Goal: Task Accomplishment & Management: Complete application form

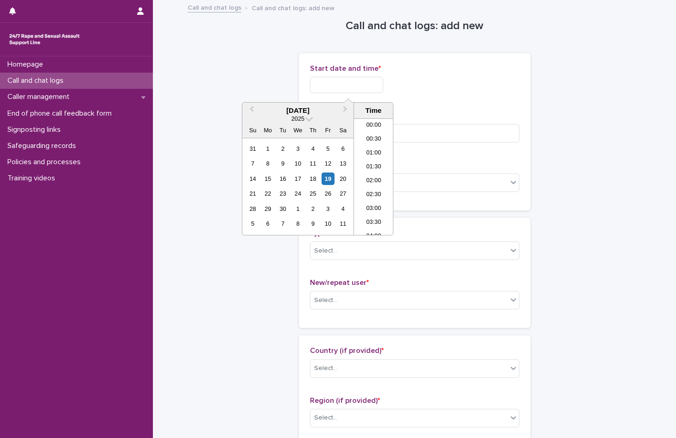
click at [366, 84] on input "text" at bounding box center [346, 85] width 73 height 16
click at [373, 166] on li "20:00" at bounding box center [373, 163] width 39 height 14
click at [366, 83] on input "**********" at bounding box center [346, 85] width 73 height 16
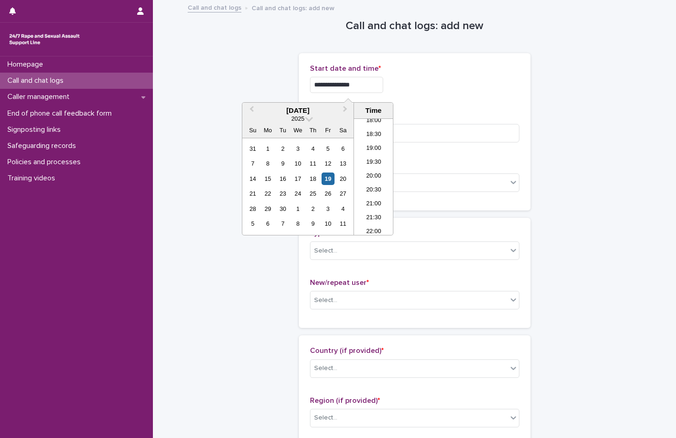
type input "**********"
click at [418, 83] on div "**********" at bounding box center [414, 85] width 209 height 16
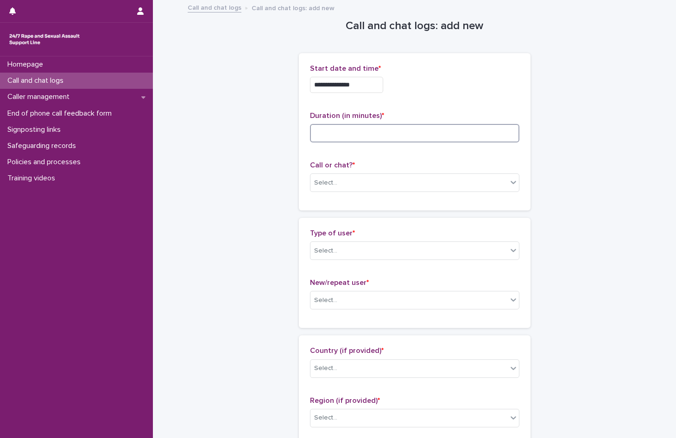
click at [351, 135] on input at bounding box center [414, 133] width 209 height 19
type input "*"
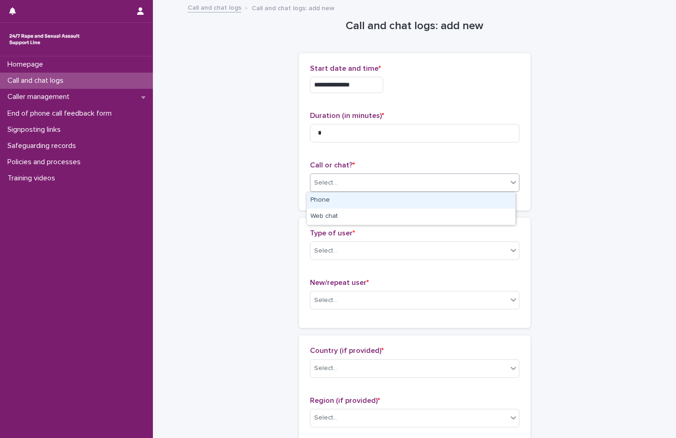
click at [338, 178] on div "Select..." at bounding box center [408, 182] width 197 height 15
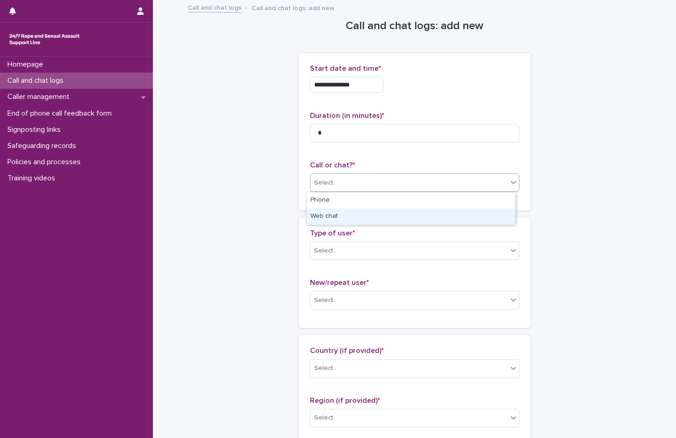
click at [343, 215] on div "Web chat" at bounding box center [411, 217] width 208 height 16
click at [342, 250] on div "Select..." at bounding box center [408, 251] width 197 height 15
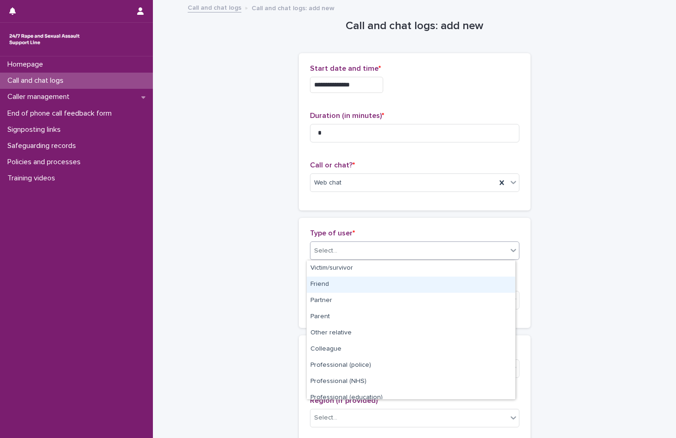
scroll to position [104, 0]
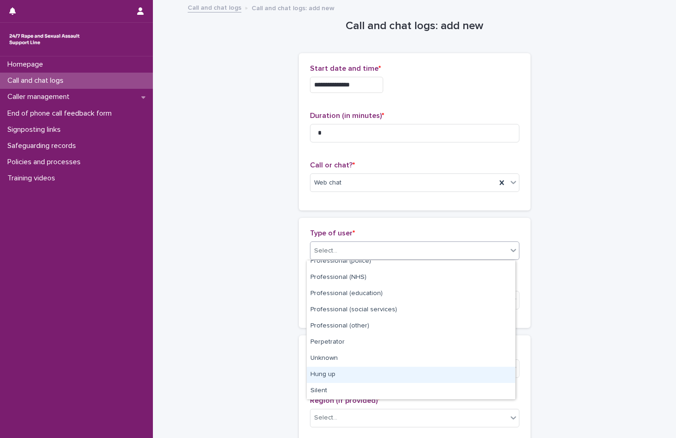
click at [344, 376] on div "Hung up" at bounding box center [411, 375] width 208 height 16
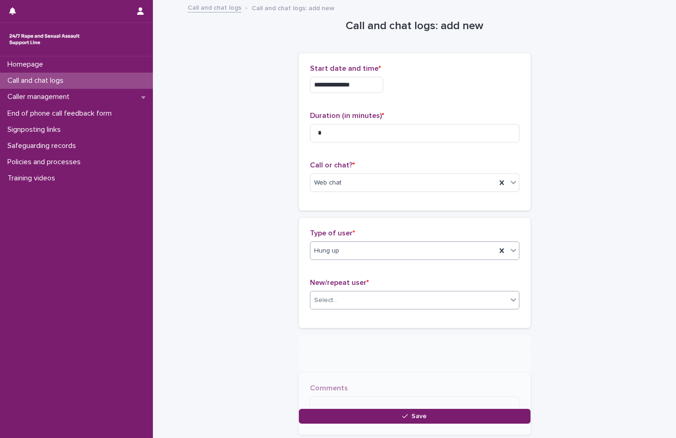
click at [340, 299] on div "Select..." at bounding box center [408, 300] width 197 height 15
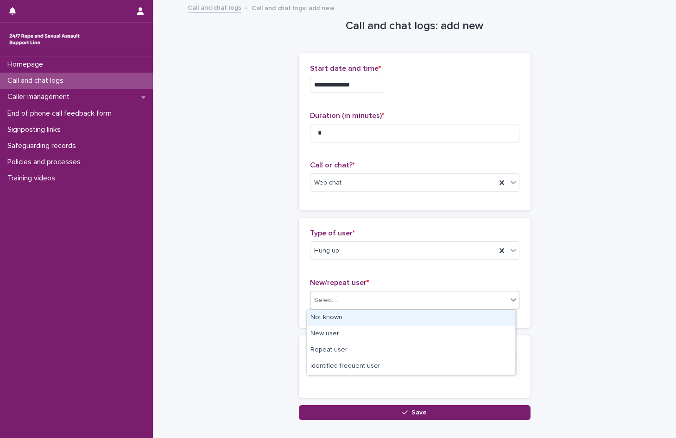
click at [334, 317] on div "Not known" at bounding box center [411, 318] width 208 height 16
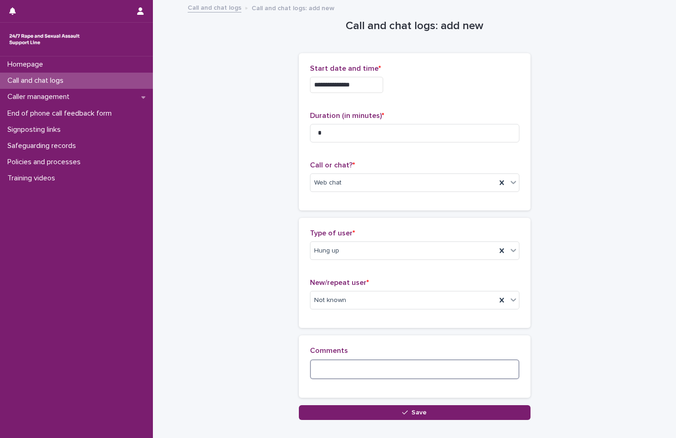
click at [345, 372] on textarea at bounding box center [414, 370] width 209 height 20
drag, startPoint x: 316, startPoint y: 370, endPoint x: 356, endPoint y: 385, distance: 42.3
click at [316, 370] on textarea "**********" at bounding box center [414, 370] width 209 height 20
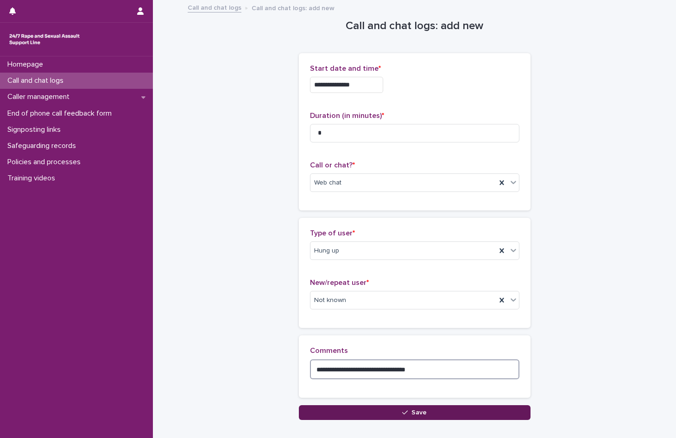
type textarea "**********"
click at [356, 418] on button "Save" at bounding box center [415, 413] width 232 height 15
click at [356, 418] on div "Loading... Saving…" at bounding box center [415, 239] width 232 height 362
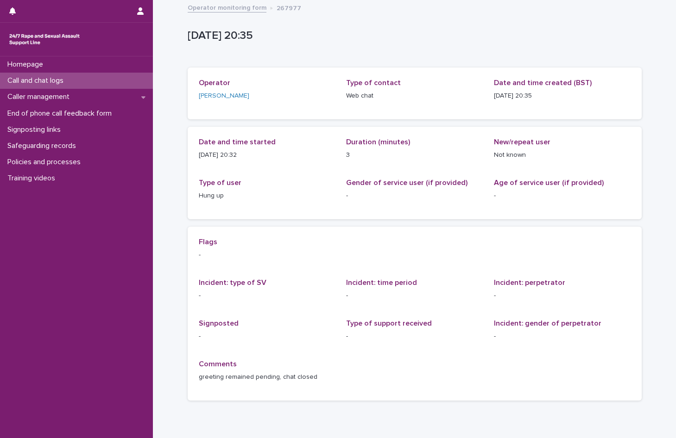
click at [42, 77] on p "Call and chat logs" at bounding box center [37, 80] width 67 height 9
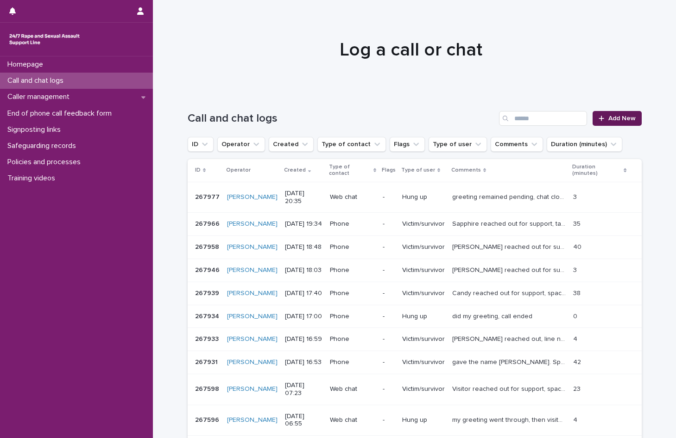
click at [608, 117] on span "Add New" at bounding box center [621, 118] width 27 height 6
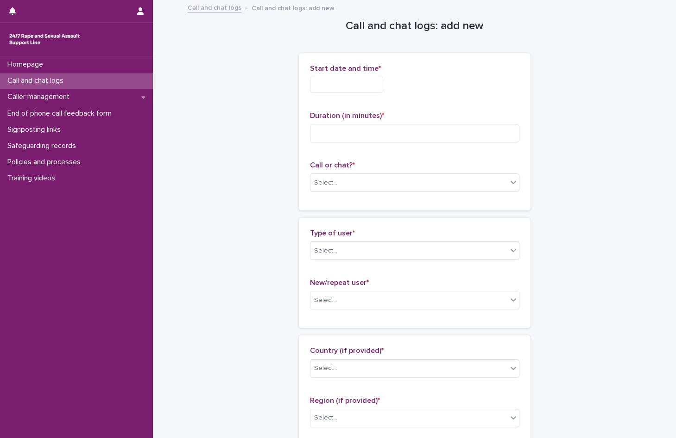
click at [334, 86] on input "text" at bounding box center [346, 85] width 73 height 16
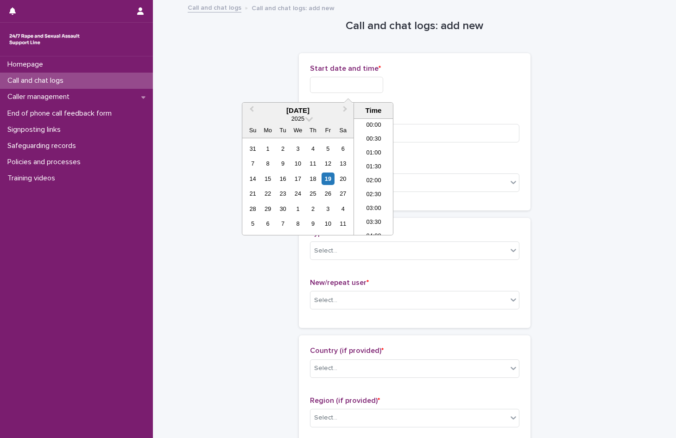
scroll to position [519, 0]
click at [377, 163] on li "20:00" at bounding box center [373, 163] width 39 height 14
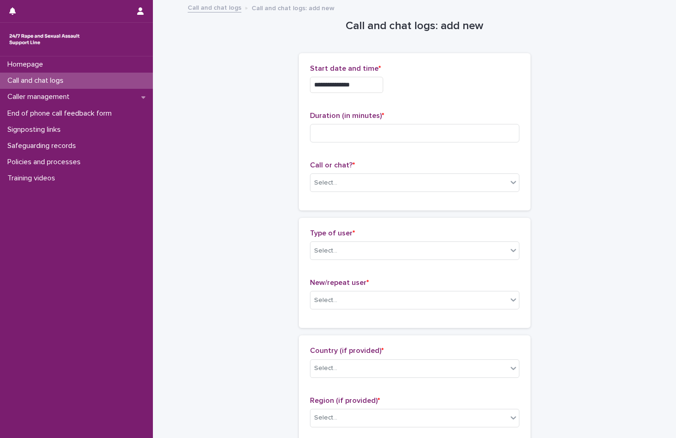
click at [369, 83] on input "**********" at bounding box center [346, 85] width 73 height 16
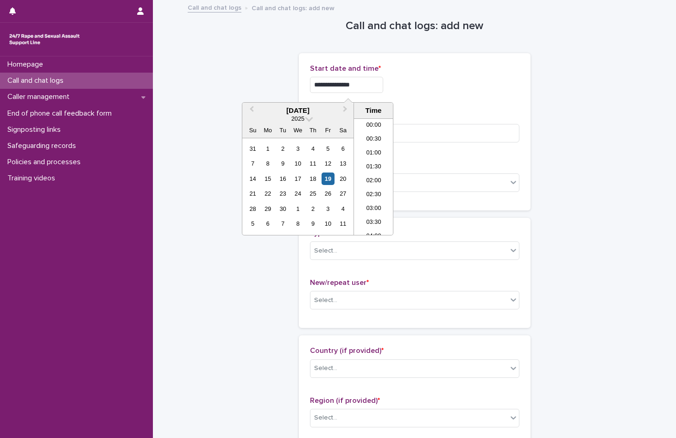
scroll to position [505, 0]
type input "**********"
click at [420, 85] on div "**********" at bounding box center [414, 85] width 209 height 16
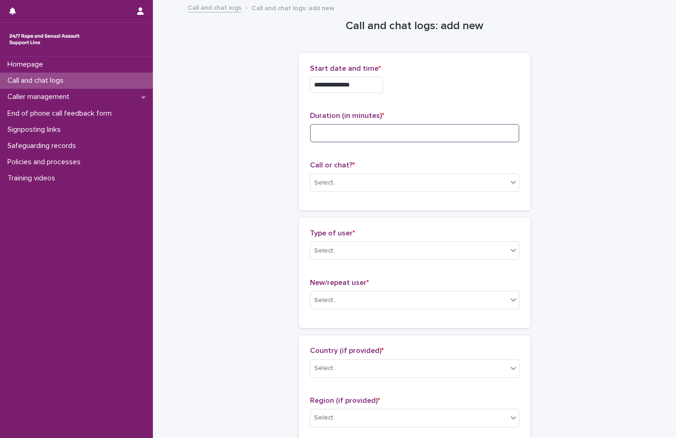
click at [333, 137] on input at bounding box center [414, 133] width 209 height 19
type input "*"
click at [334, 181] on div "Select..." at bounding box center [408, 182] width 197 height 15
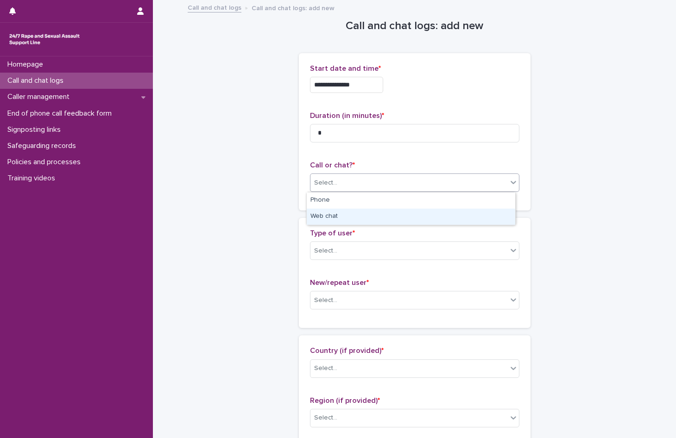
click at [341, 216] on div "Web chat" at bounding box center [411, 217] width 208 height 16
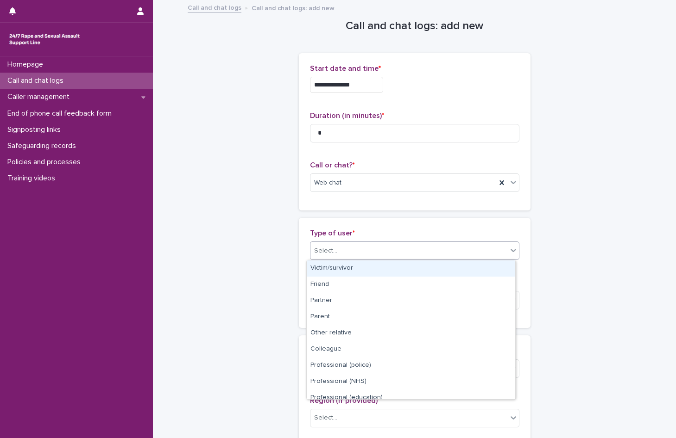
click at [337, 251] on div "Select..." at bounding box center [408, 251] width 197 height 15
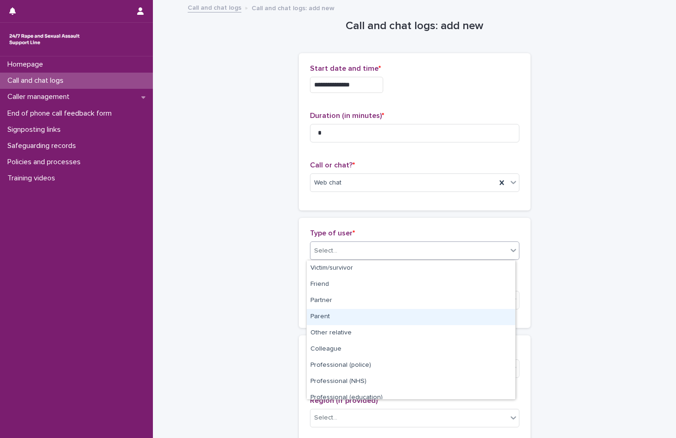
scroll to position [104, 0]
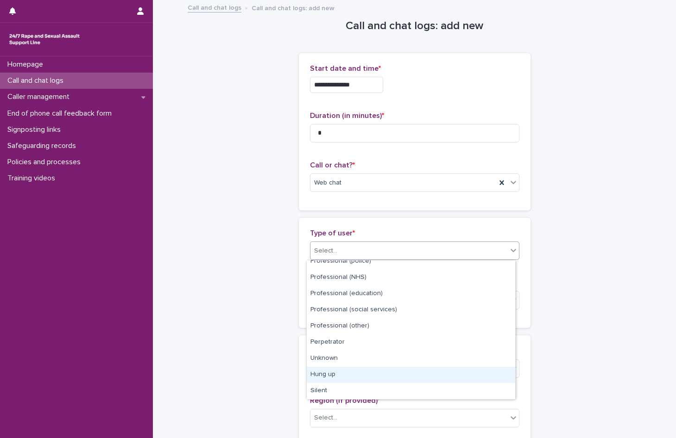
click at [351, 376] on div "Hung up" at bounding box center [411, 375] width 208 height 16
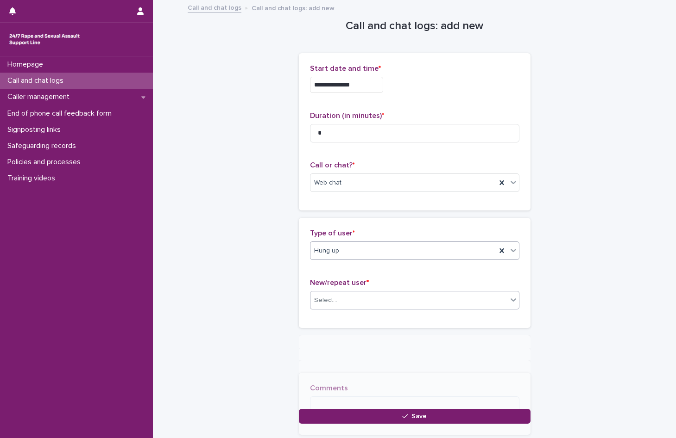
click at [341, 294] on div "Select..." at bounding box center [408, 300] width 197 height 15
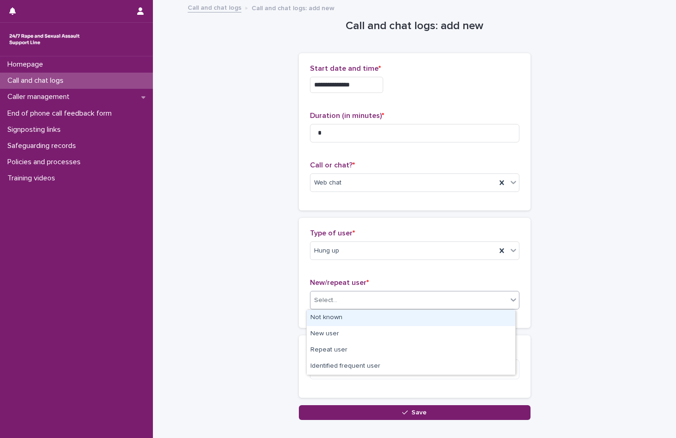
click at [334, 320] on div "Not known" at bounding box center [411, 318] width 208 height 16
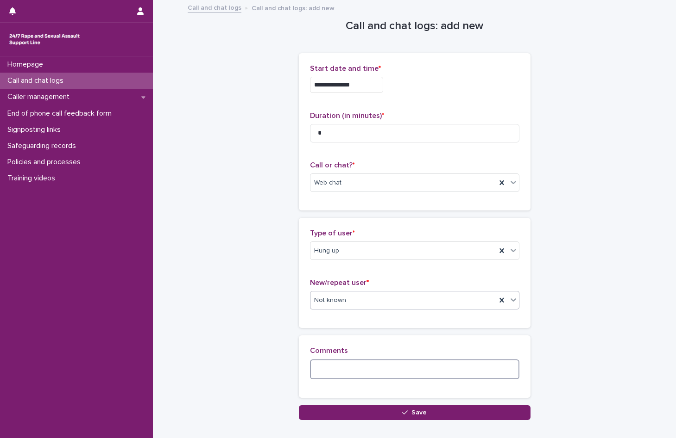
click at [341, 378] on textarea at bounding box center [414, 370] width 209 height 20
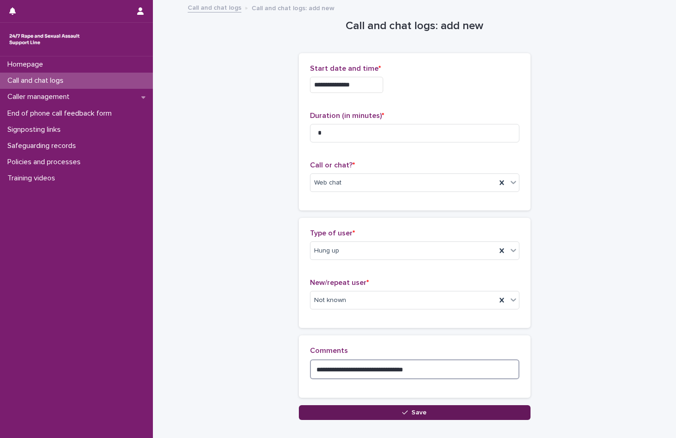
type textarea "**********"
click at [367, 415] on button "Save" at bounding box center [415, 413] width 232 height 15
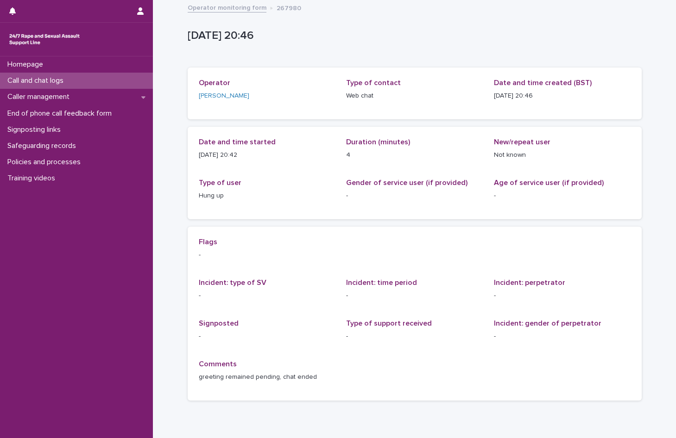
click at [44, 78] on p "Call and chat logs" at bounding box center [37, 80] width 67 height 9
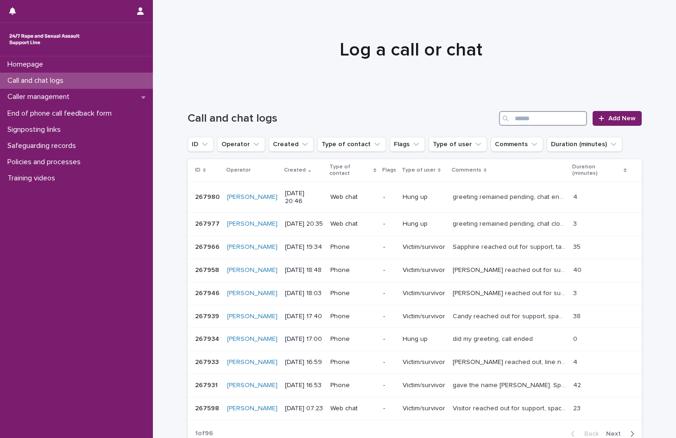
click at [551, 117] on input "Search" at bounding box center [543, 118] width 88 height 15
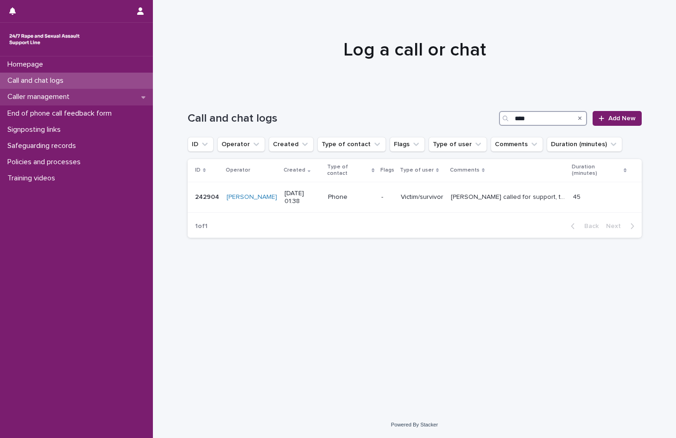
type input "****"
click at [44, 97] on p "Caller management" at bounding box center [40, 97] width 73 height 9
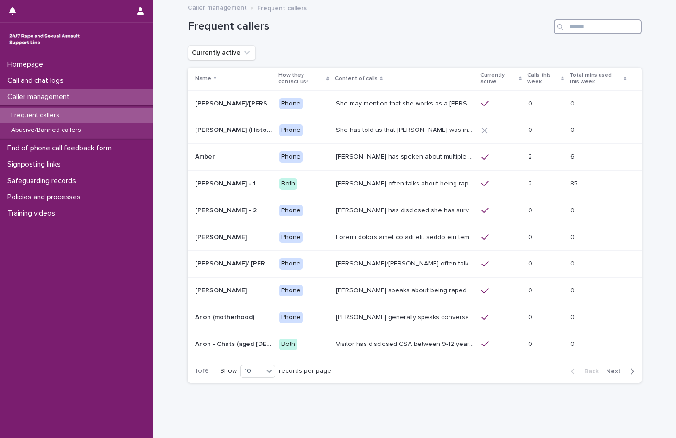
click at [576, 25] on input "Search" at bounding box center [597, 26] width 88 height 15
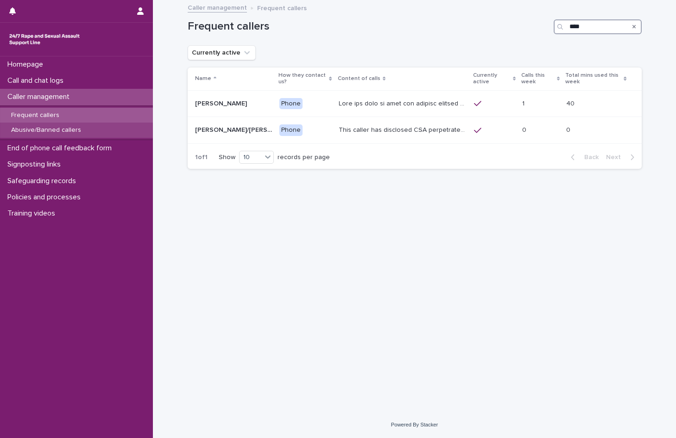
type input "****"
click at [41, 132] on p "Abusive/Banned callers" at bounding box center [46, 130] width 85 height 8
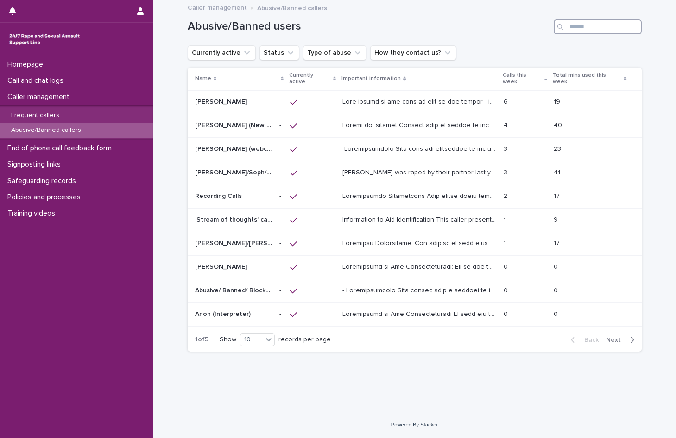
click at [575, 25] on input "Search" at bounding box center [597, 26] width 88 height 15
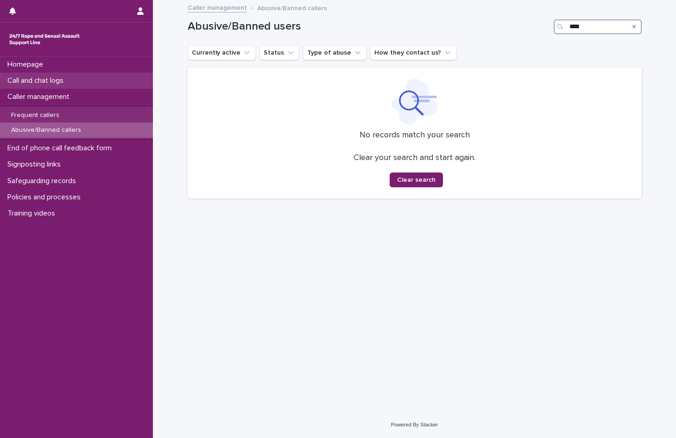
type input "****"
click at [54, 78] on p "Call and chat logs" at bounding box center [37, 80] width 67 height 9
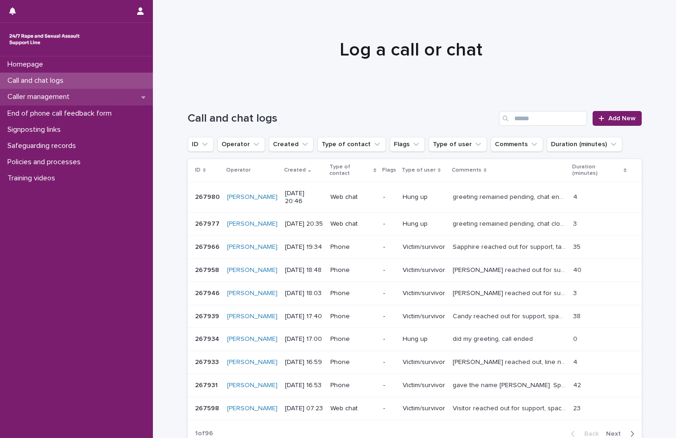
click at [57, 96] on p "Caller management" at bounding box center [40, 97] width 73 height 9
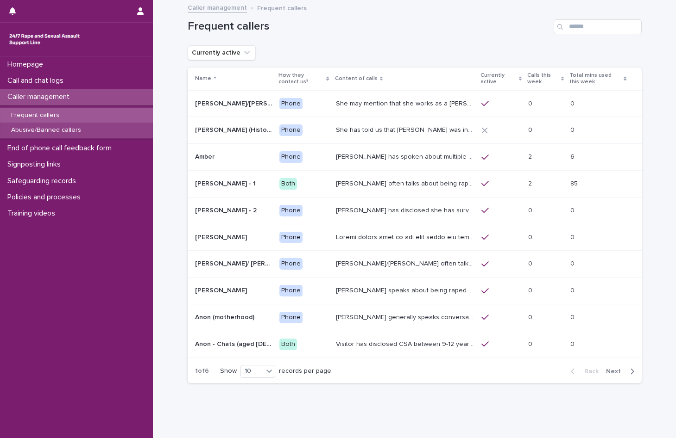
click at [53, 130] on p "Abusive/Banned callers" at bounding box center [46, 130] width 85 height 8
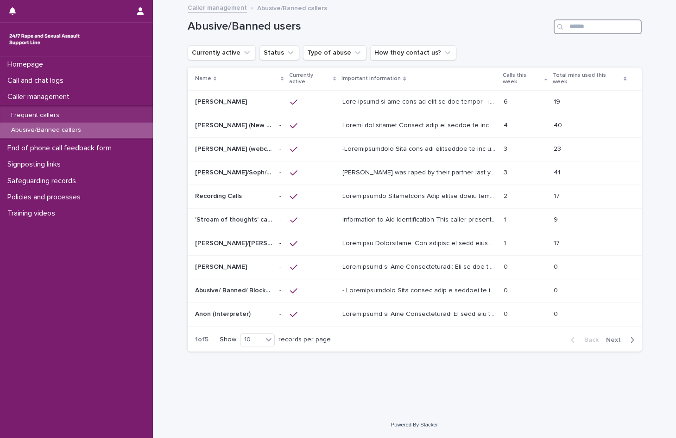
click at [582, 22] on input "Search" at bounding box center [597, 26] width 88 height 15
type input "*"
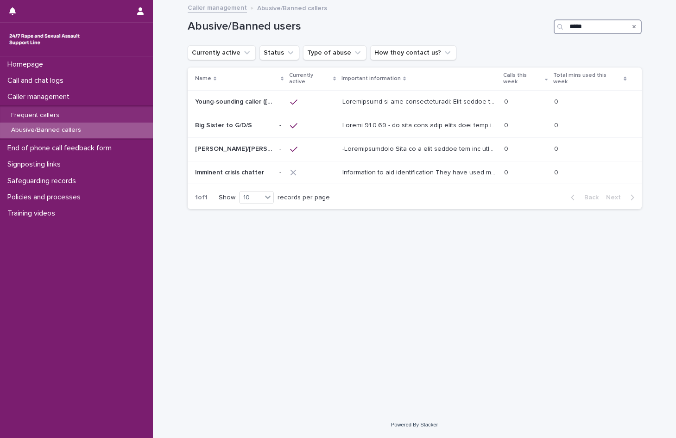
type input "****"
click at [61, 81] on p "Call and chat logs" at bounding box center [37, 80] width 67 height 9
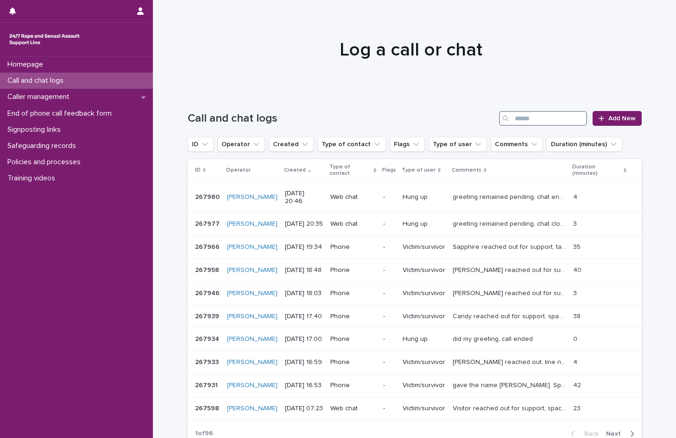
click at [560, 120] on input "Search" at bounding box center [543, 118] width 88 height 15
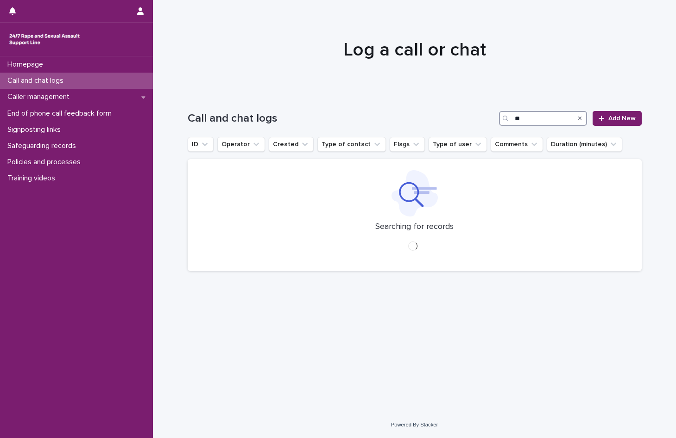
type input "*"
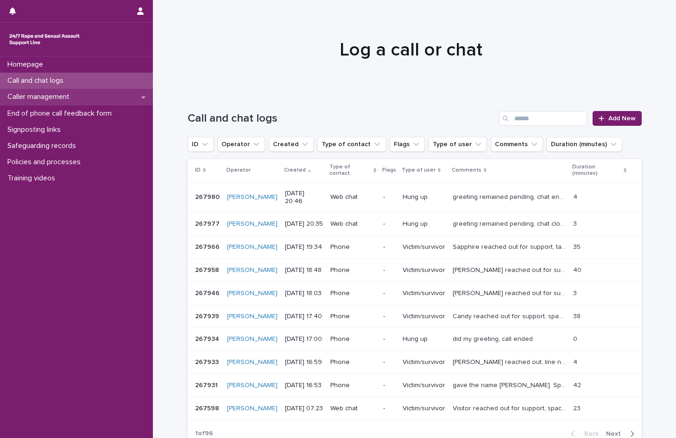
click at [49, 97] on p "Caller management" at bounding box center [40, 97] width 73 height 9
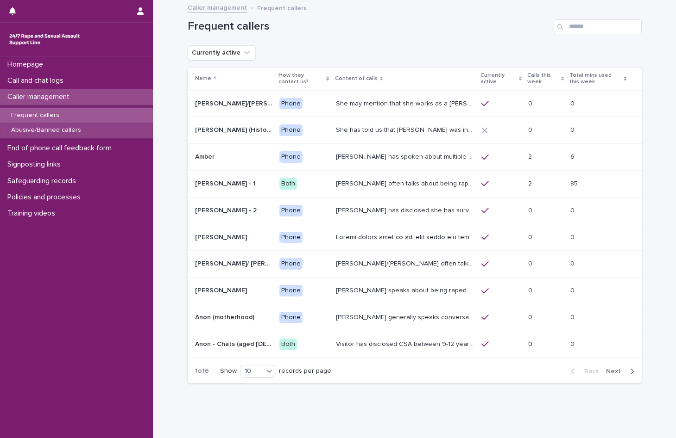
click at [40, 129] on p "Abusive/Banned callers" at bounding box center [46, 130] width 85 height 8
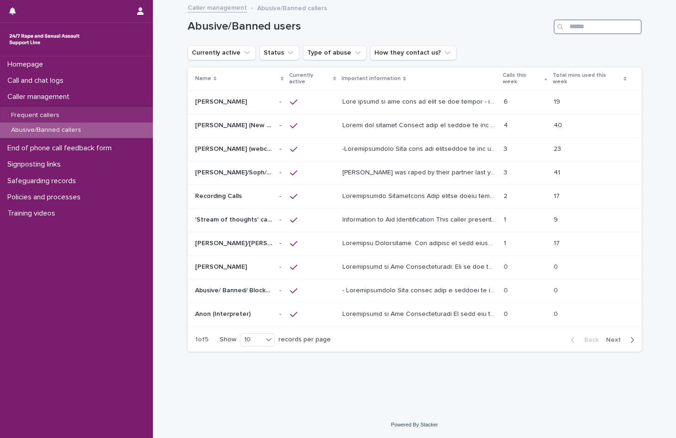
click at [596, 27] on input "Search" at bounding box center [597, 26] width 88 height 15
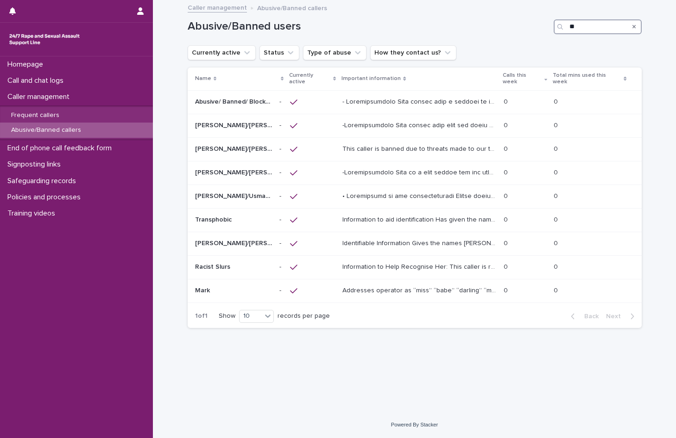
type input "*"
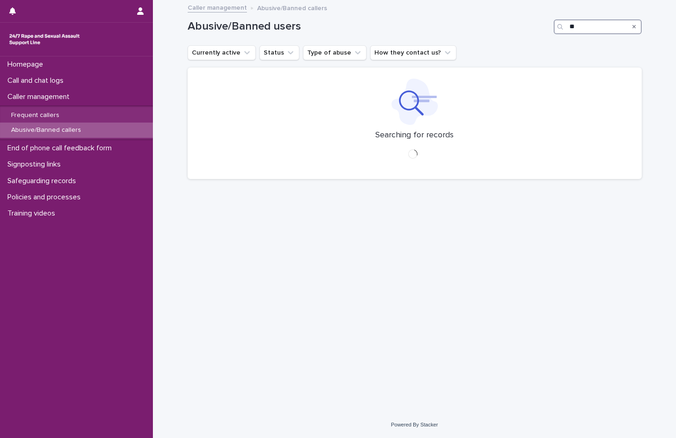
type input "*"
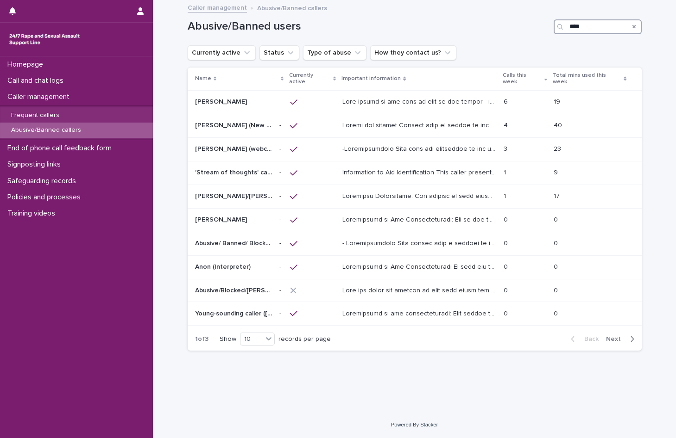
click at [590, 28] on input "****" at bounding box center [597, 26] width 88 height 15
drag, startPoint x: 590, startPoint y: 26, endPoint x: 521, endPoint y: 27, distance: 69.0
click at [521, 27] on div "Abusive/Banned users ****" at bounding box center [415, 26] width 454 height 15
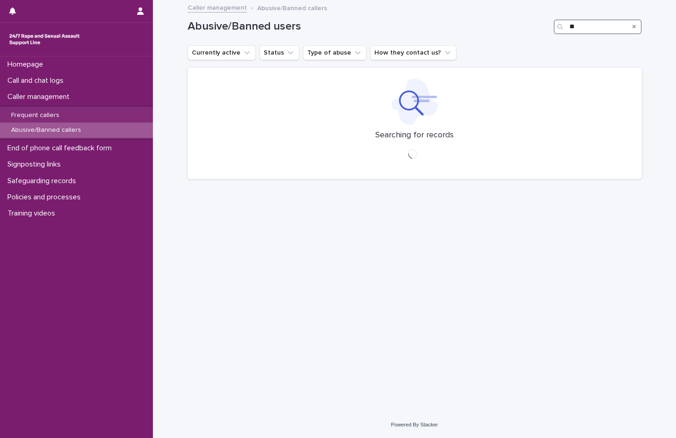
type input "*"
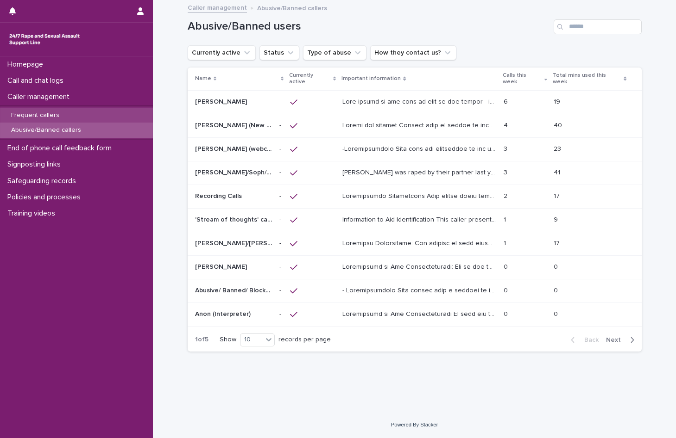
click at [46, 112] on p "Frequent callers" at bounding box center [35, 116] width 63 height 8
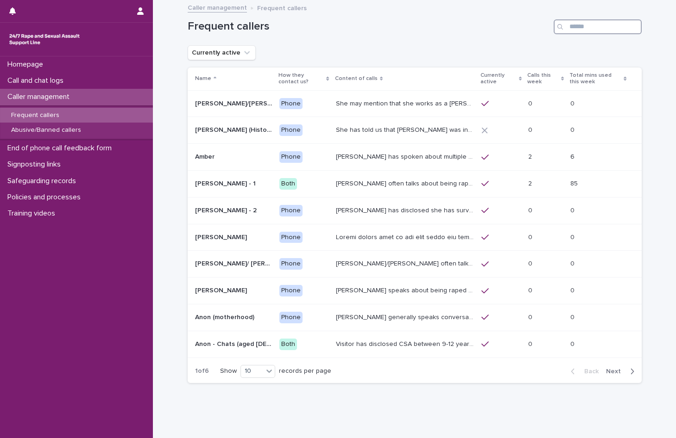
click at [568, 26] on input "Search" at bounding box center [597, 26] width 88 height 15
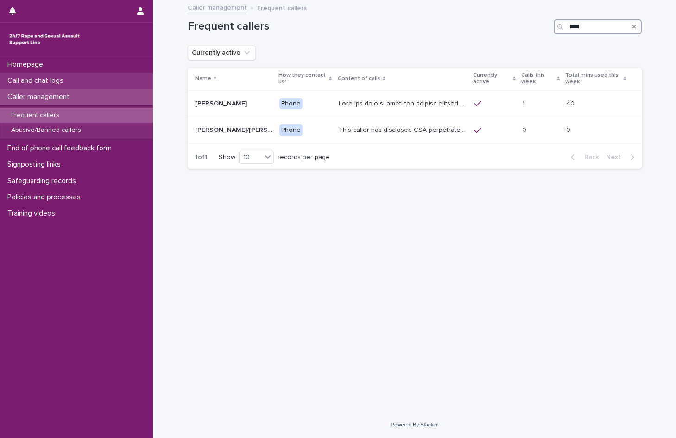
type input "****"
click at [67, 80] on p "Call and chat logs" at bounding box center [37, 80] width 67 height 9
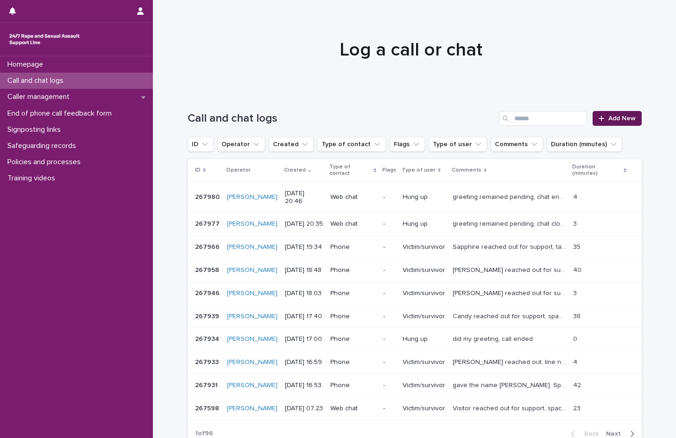
click at [613, 117] on span "Add New" at bounding box center [621, 118] width 27 height 6
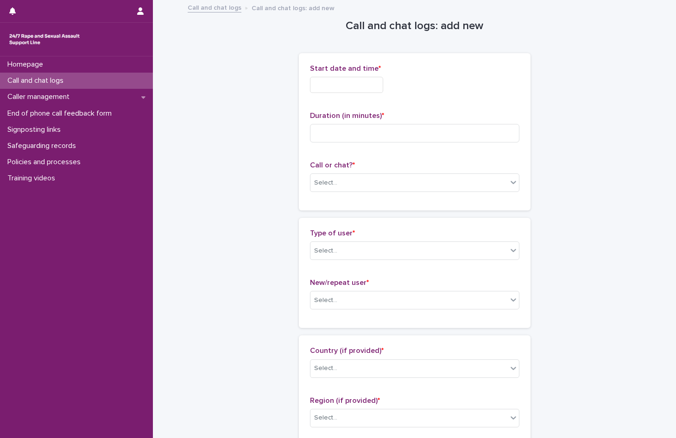
click at [341, 92] on input "text" at bounding box center [346, 85] width 73 height 16
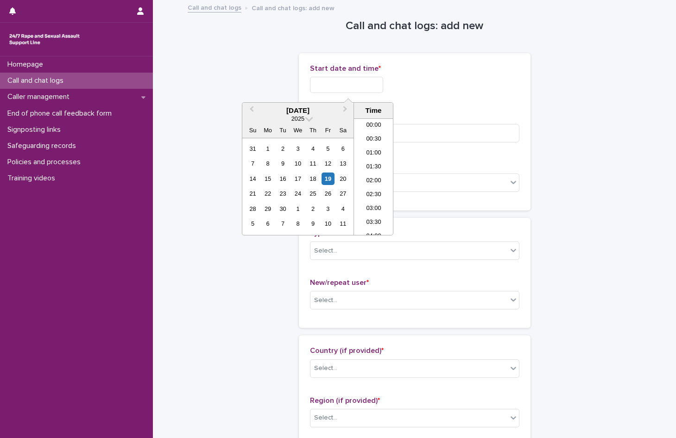
scroll to position [546, 0]
click at [380, 133] on li "20:00" at bounding box center [373, 135] width 39 height 14
click at [369, 84] on input "**********" at bounding box center [346, 85] width 73 height 16
type input "**********"
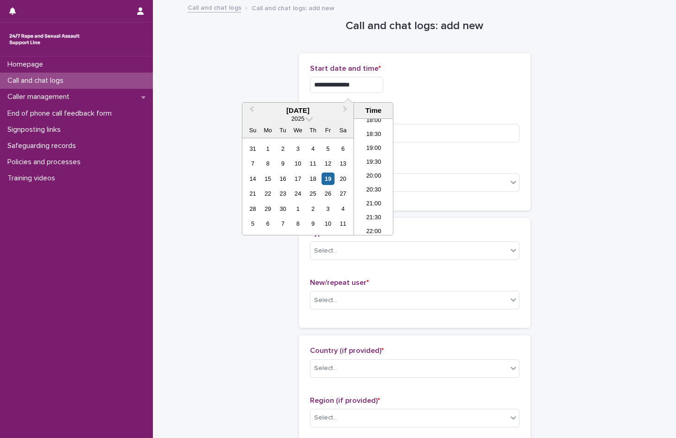
click at [445, 101] on div "**********" at bounding box center [414, 131] width 209 height 135
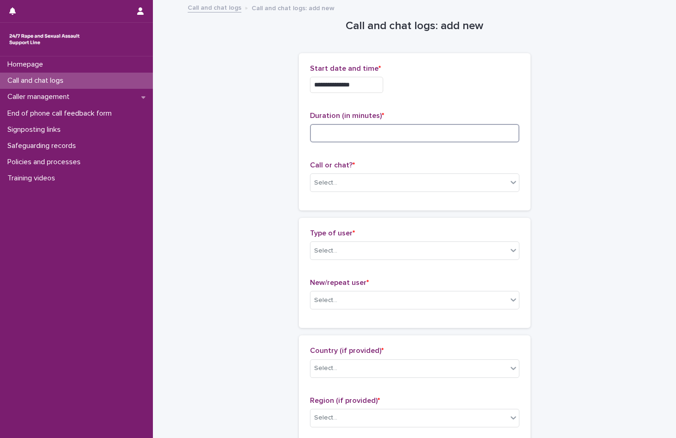
click at [320, 138] on input at bounding box center [414, 133] width 209 height 19
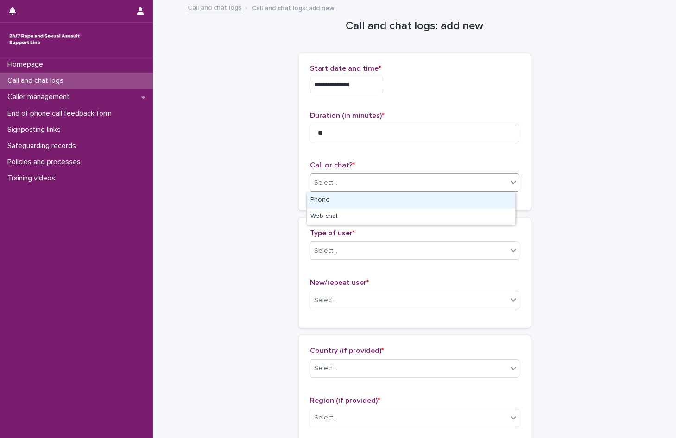
click at [335, 185] on div "Select..." at bounding box center [408, 182] width 197 height 15
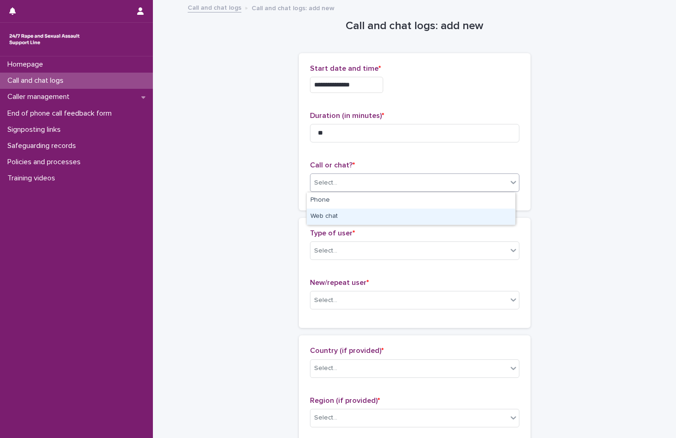
click at [326, 213] on div "Web chat" at bounding box center [411, 217] width 208 height 16
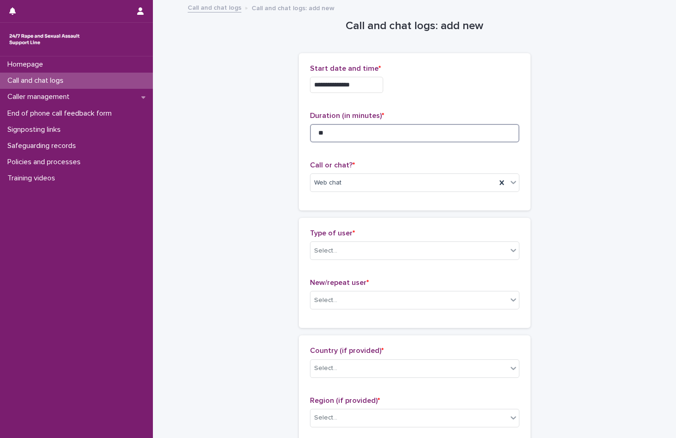
click at [329, 129] on input "**" at bounding box center [414, 133] width 209 height 19
type input "*"
type input "**"
click at [338, 248] on input "text" at bounding box center [338, 251] width 1 height 8
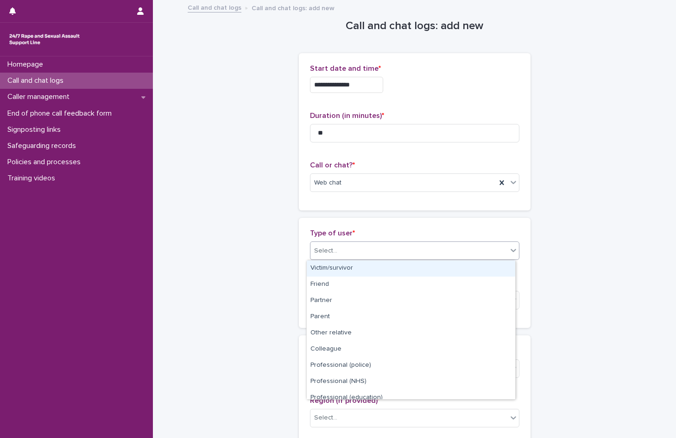
drag, startPoint x: 338, startPoint y: 277, endPoint x: 337, endPoint y: 271, distance: 6.1
click at [337, 271] on div "Victim/survivor" at bounding box center [411, 269] width 208 height 16
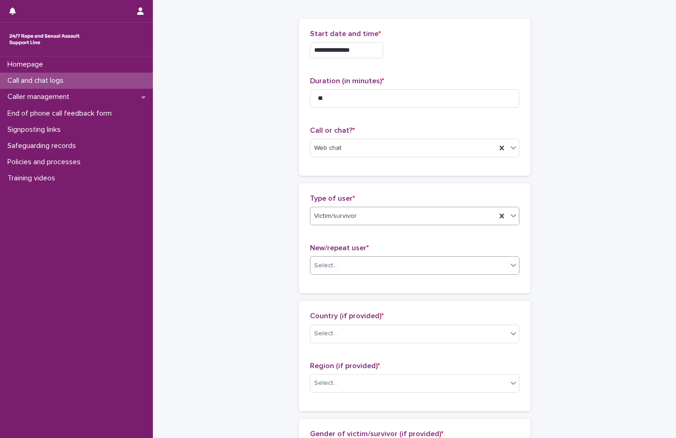
scroll to position [93, 0]
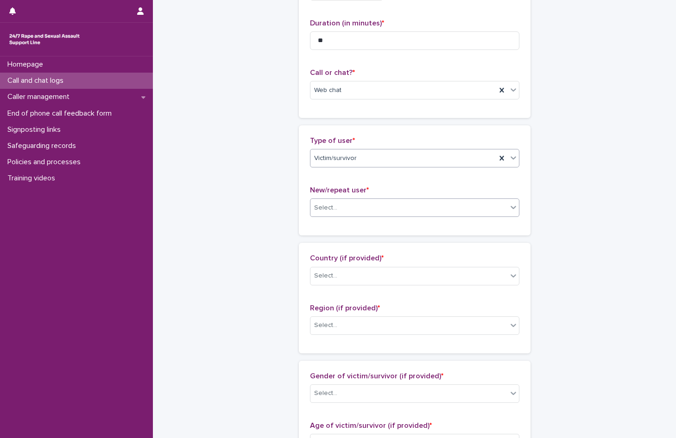
click at [338, 207] on input "text" at bounding box center [338, 208] width 1 height 8
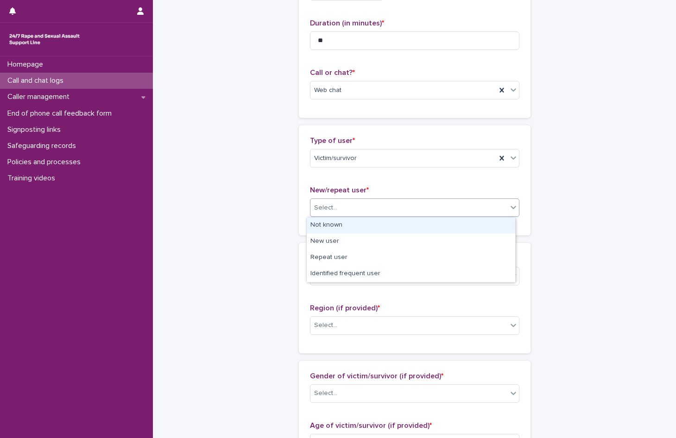
click at [341, 224] on div "Not known" at bounding box center [411, 226] width 208 height 16
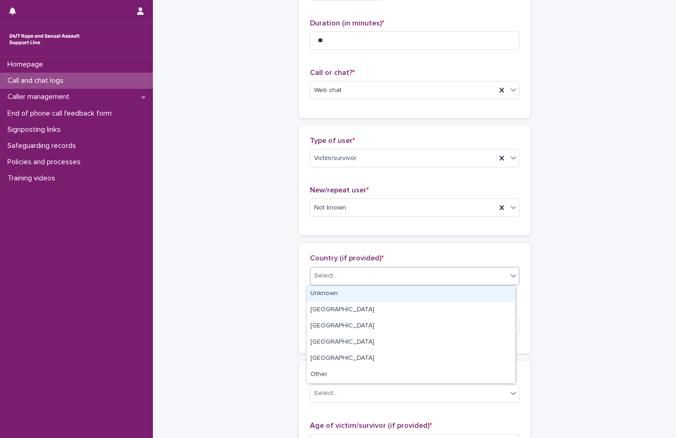
drag, startPoint x: 344, startPoint y: 278, endPoint x: 351, endPoint y: 291, distance: 14.3
click at [344, 279] on div "Select..." at bounding box center [408, 276] width 197 height 15
drag, startPoint x: 347, startPoint y: 294, endPoint x: 347, endPoint y: 313, distance: 19.0
click at [347, 296] on div "Unknown" at bounding box center [411, 294] width 208 height 16
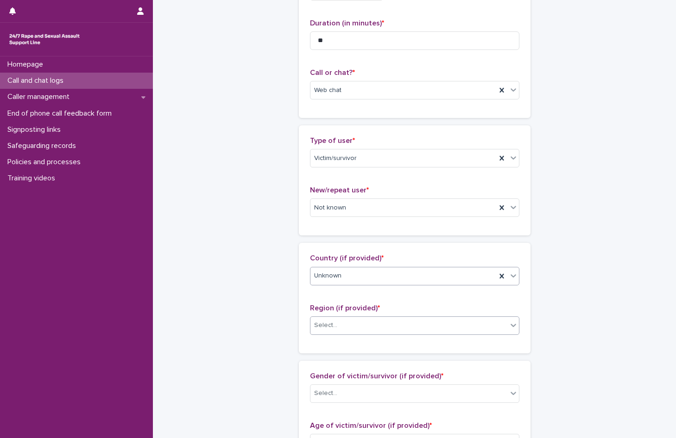
click at [345, 331] on div "Select..." at bounding box center [408, 325] width 197 height 15
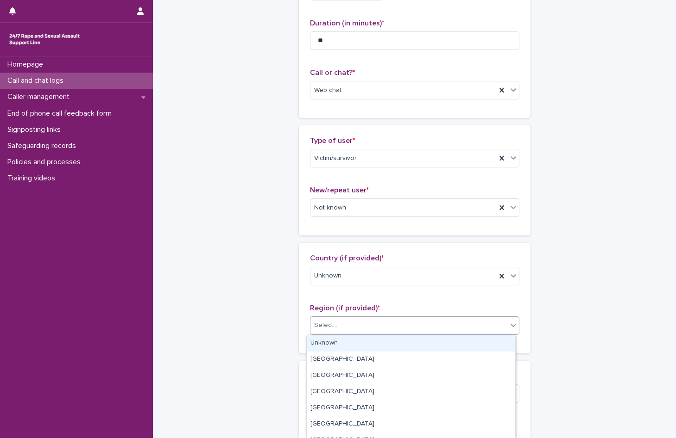
click at [339, 343] on div "Unknown" at bounding box center [411, 344] width 208 height 16
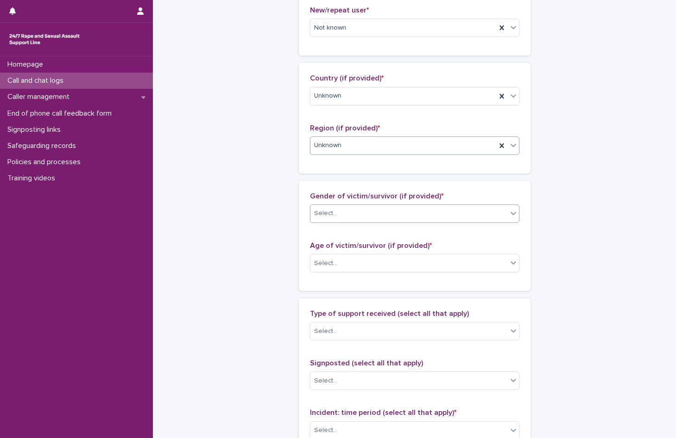
scroll to position [278, 0]
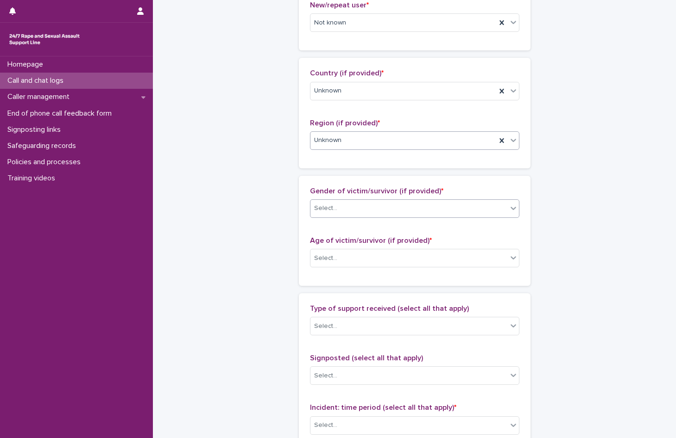
click at [339, 212] on div "Select..." at bounding box center [408, 208] width 197 height 15
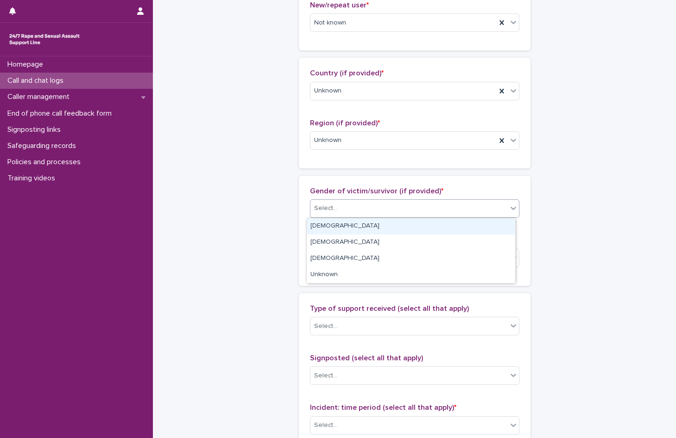
click at [337, 223] on div "[DEMOGRAPHIC_DATA]" at bounding box center [411, 227] width 208 height 16
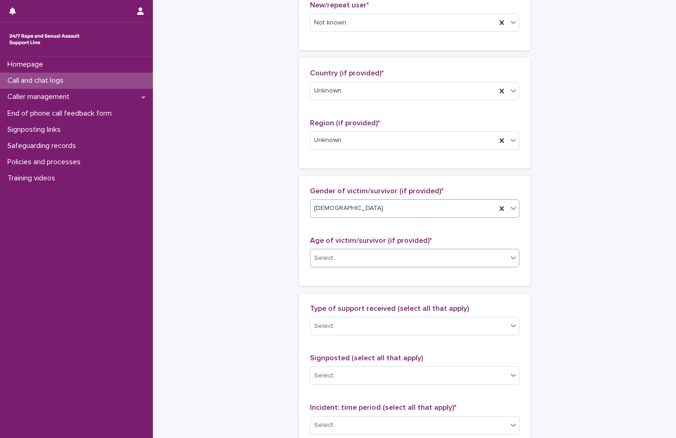
click at [356, 257] on div "Select..." at bounding box center [408, 258] width 197 height 15
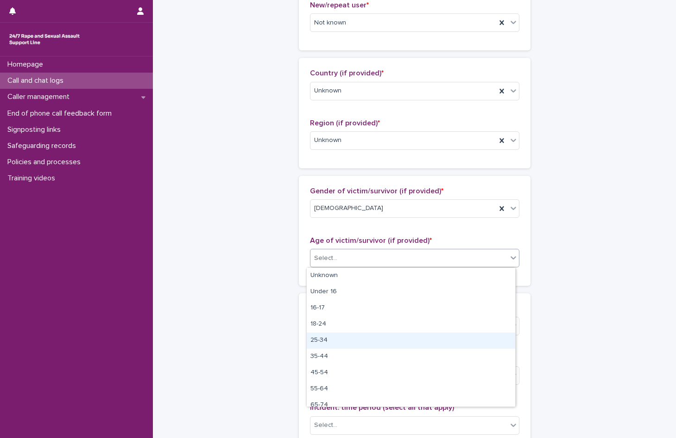
click at [351, 341] on div "25-34" at bounding box center [411, 341] width 208 height 16
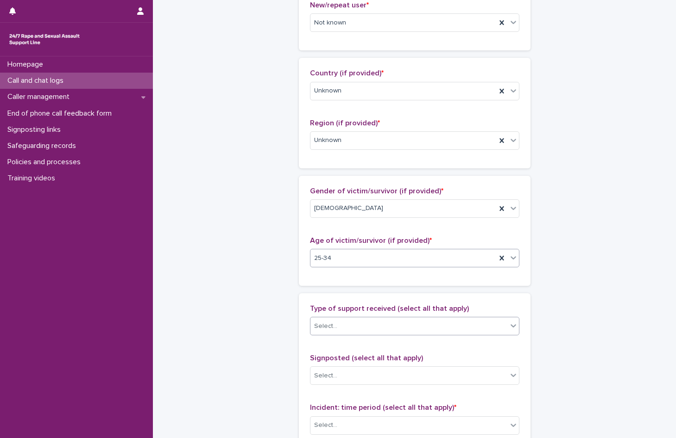
click at [340, 326] on div "Select..." at bounding box center [408, 326] width 197 height 15
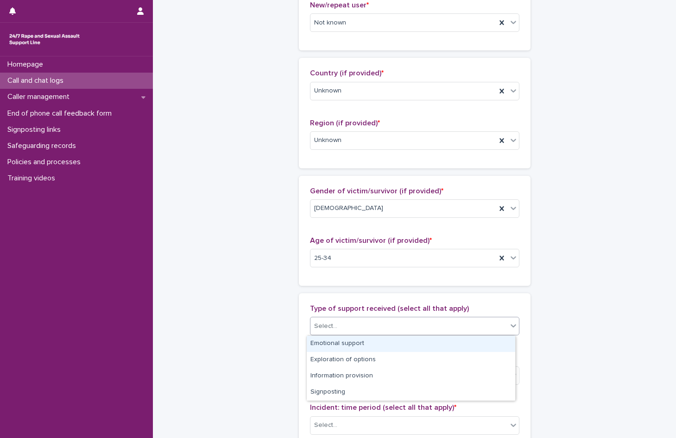
click at [343, 341] on div "Emotional support" at bounding box center [411, 344] width 208 height 16
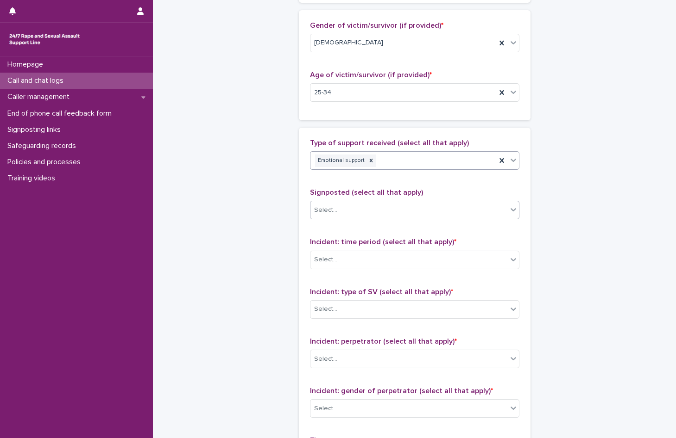
scroll to position [463, 0]
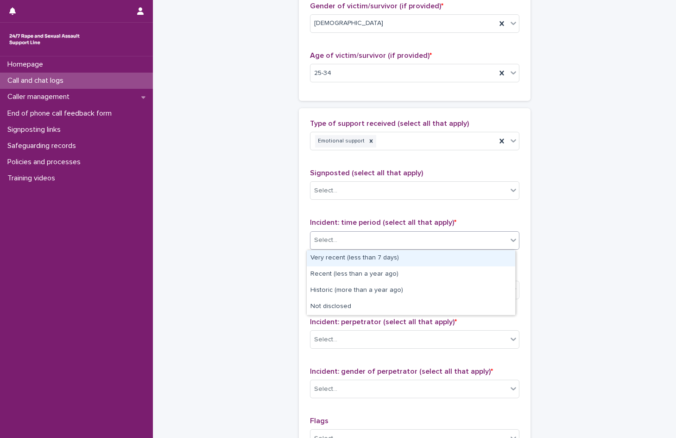
click at [351, 243] on div "Select..." at bounding box center [408, 240] width 197 height 15
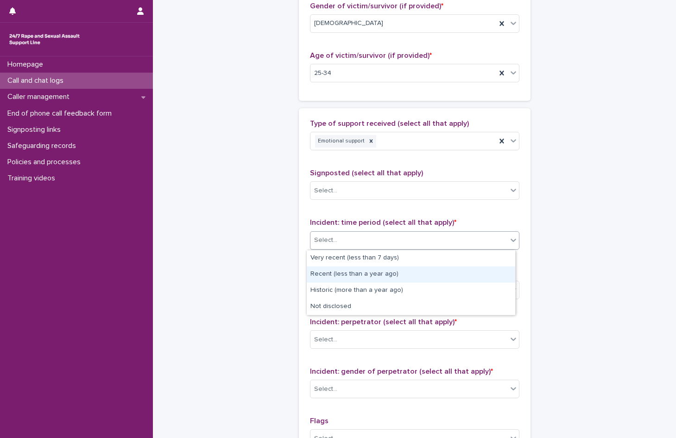
click at [356, 274] on div "Recent (less than a year ago)" at bounding box center [411, 275] width 208 height 16
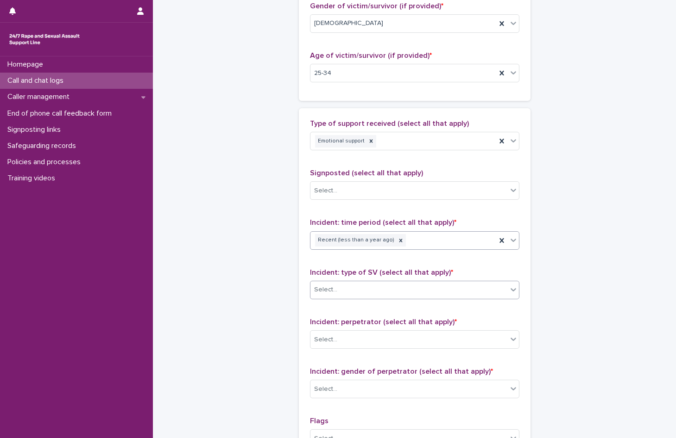
click at [361, 290] on div "Select..." at bounding box center [408, 289] width 197 height 15
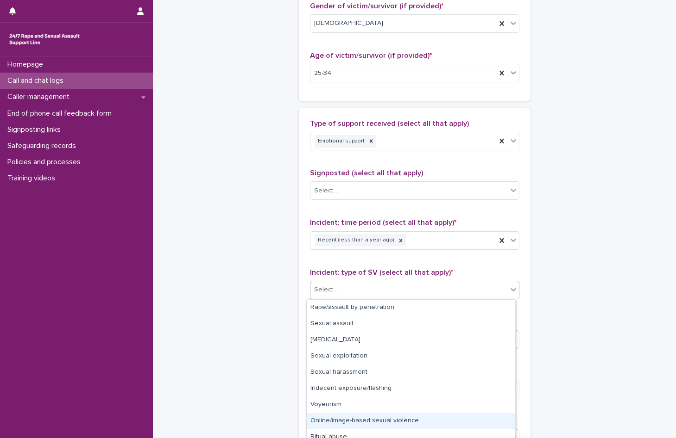
click at [404, 421] on div "Online/image-based sexual violence" at bounding box center [411, 421] width 208 height 16
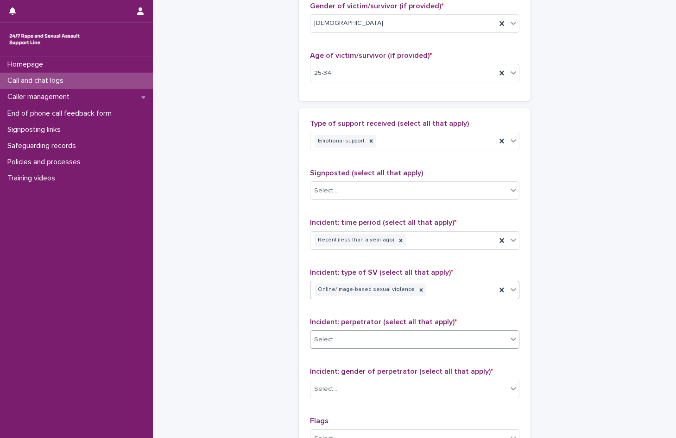
click at [341, 339] on div "Select..." at bounding box center [408, 339] width 197 height 15
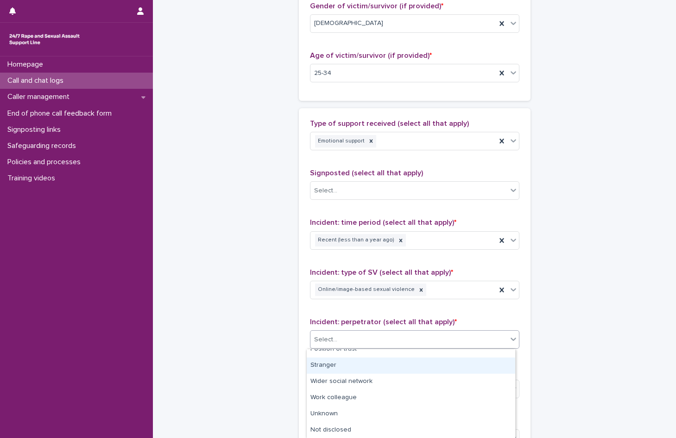
click at [328, 368] on div "Stranger" at bounding box center [411, 366] width 208 height 16
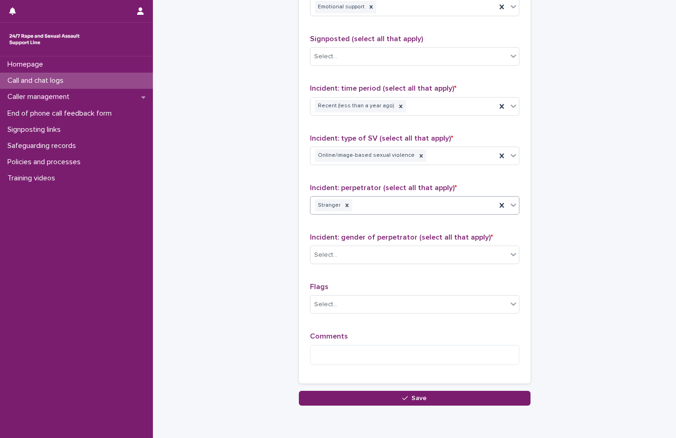
scroll to position [602, 0]
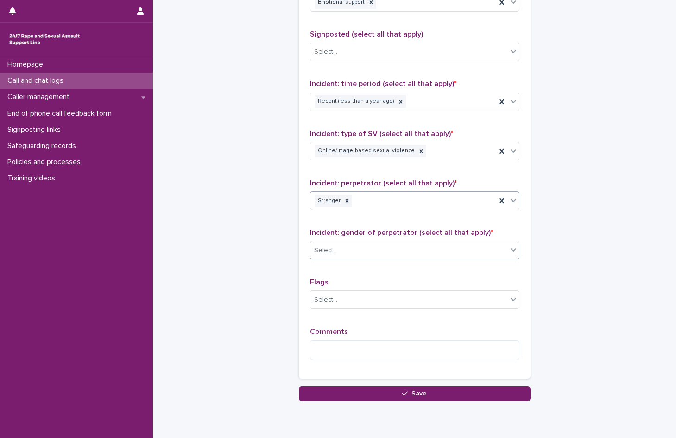
click at [336, 251] on div "Select..." at bounding box center [408, 250] width 197 height 15
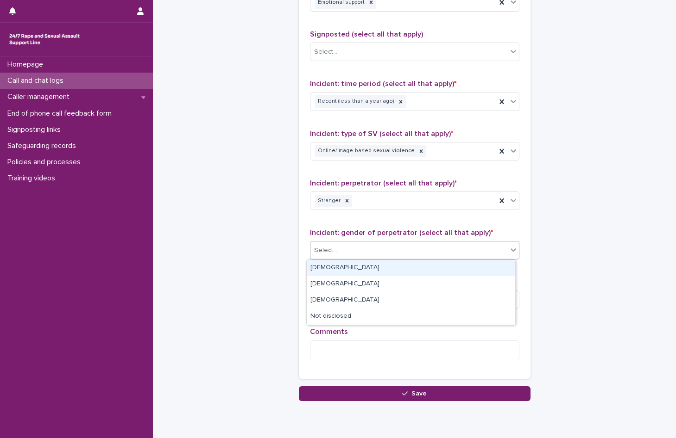
click at [326, 269] on div "[DEMOGRAPHIC_DATA]" at bounding box center [411, 268] width 208 height 16
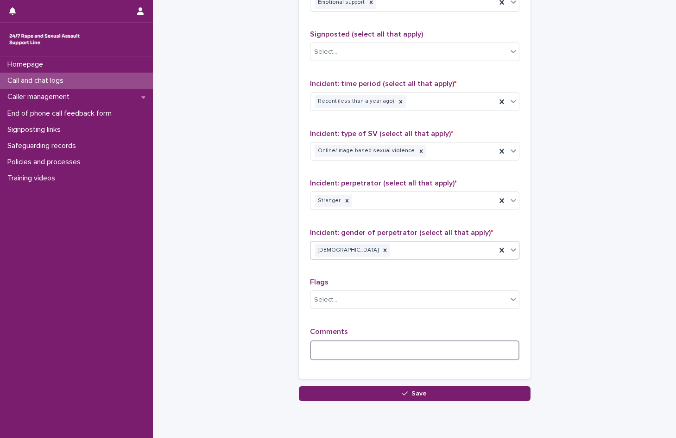
click at [332, 354] on textarea at bounding box center [414, 351] width 209 height 20
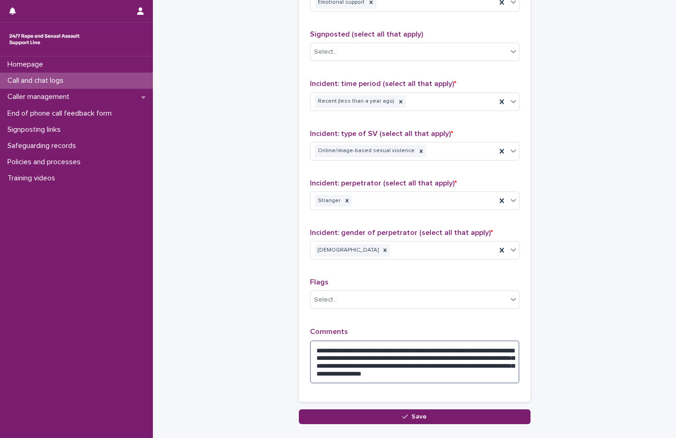
click at [507, 375] on textarea "**********" at bounding box center [414, 362] width 209 height 43
click at [380, 359] on textarea "**********" at bounding box center [414, 362] width 209 height 43
click at [351, 364] on textarea "**********" at bounding box center [414, 362] width 209 height 43
click at [508, 375] on textarea "**********" at bounding box center [414, 362] width 209 height 43
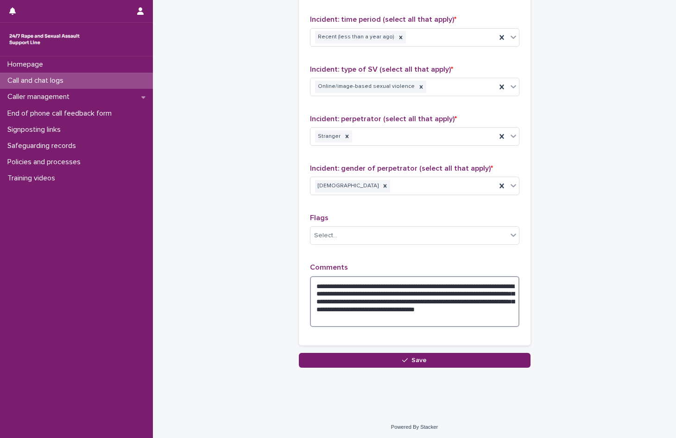
scroll to position [668, 0]
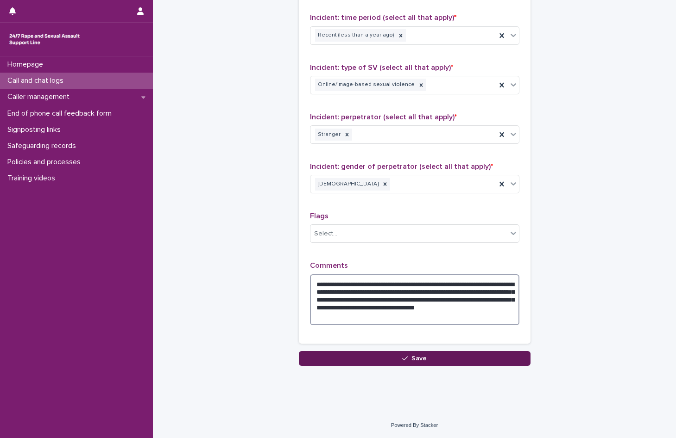
type textarea "**********"
click at [387, 357] on button "Save" at bounding box center [415, 358] width 232 height 15
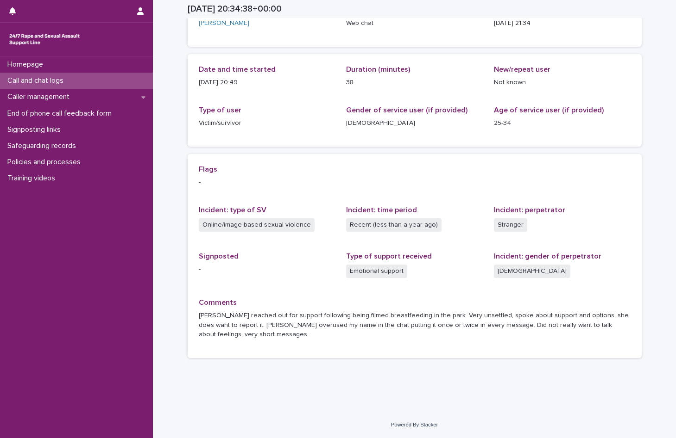
scroll to position [63, 0]
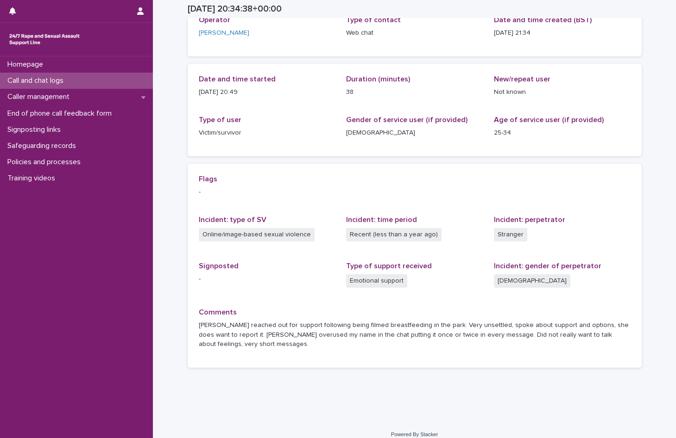
click at [11, 77] on p "Call and chat logs" at bounding box center [37, 80] width 67 height 9
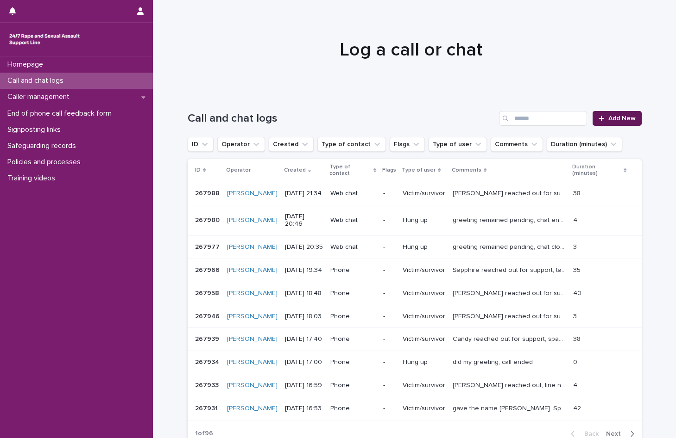
click at [615, 122] on link "Add New" at bounding box center [616, 118] width 49 height 15
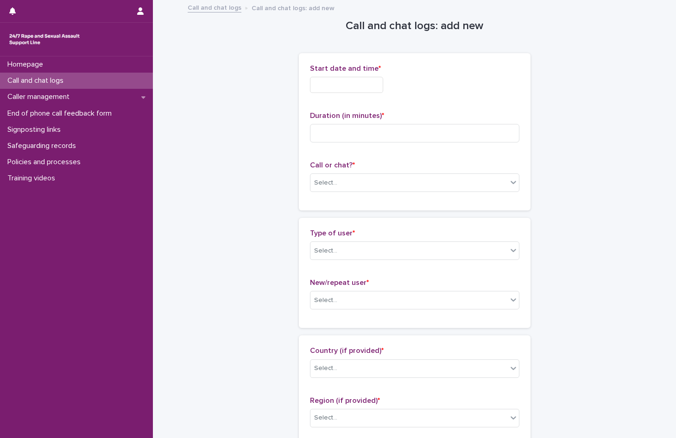
click at [323, 80] on input "text" at bounding box center [346, 85] width 73 height 16
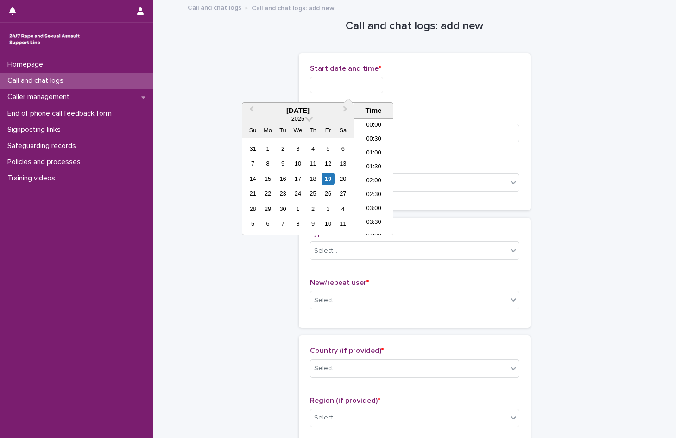
scroll to position [546, 0]
click at [366, 160] on li "21:00" at bounding box center [373, 163] width 39 height 14
click at [366, 87] on input "**********" at bounding box center [346, 85] width 73 height 16
type input "**********"
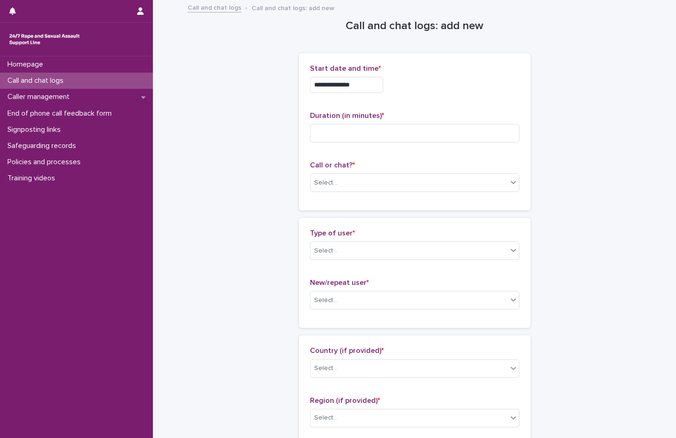
click at [445, 88] on div "**********" at bounding box center [414, 85] width 209 height 16
click at [356, 131] on input at bounding box center [414, 133] width 209 height 19
type input "**"
click at [330, 177] on div "Select..." at bounding box center [408, 182] width 197 height 15
click at [330, 218] on div "Web chat" at bounding box center [411, 217] width 208 height 16
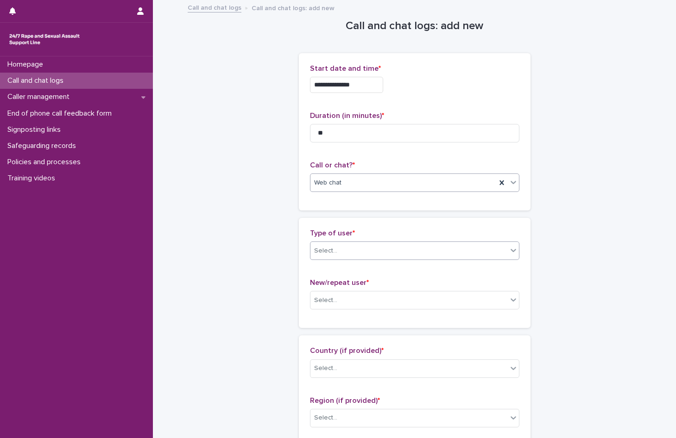
click at [332, 253] on div "Select..." at bounding box center [325, 251] width 23 height 10
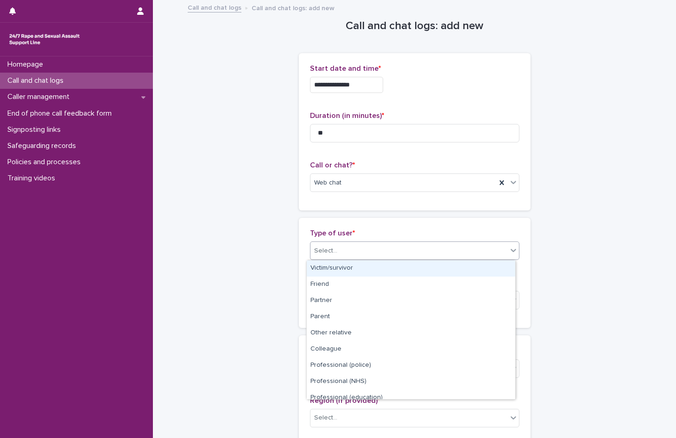
click at [324, 269] on div "Victim/survivor" at bounding box center [411, 269] width 208 height 16
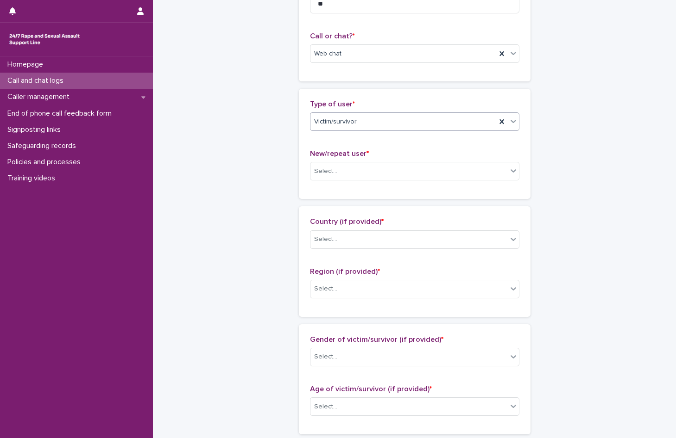
scroll to position [185, 0]
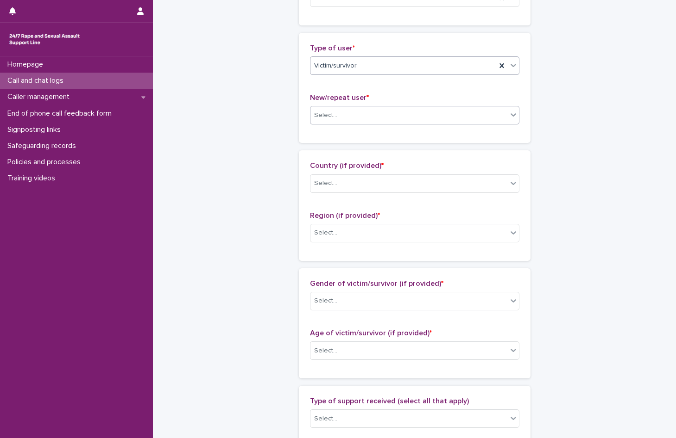
click at [332, 120] on div "Select..." at bounding box center [408, 115] width 197 height 15
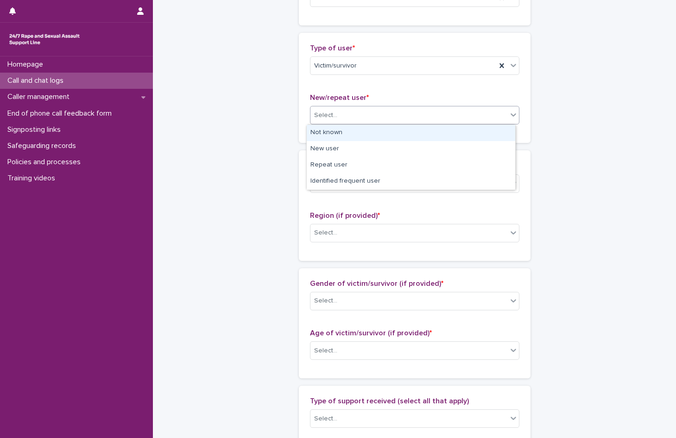
click at [336, 134] on div "Not known" at bounding box center [411, 133] width 208 height 16
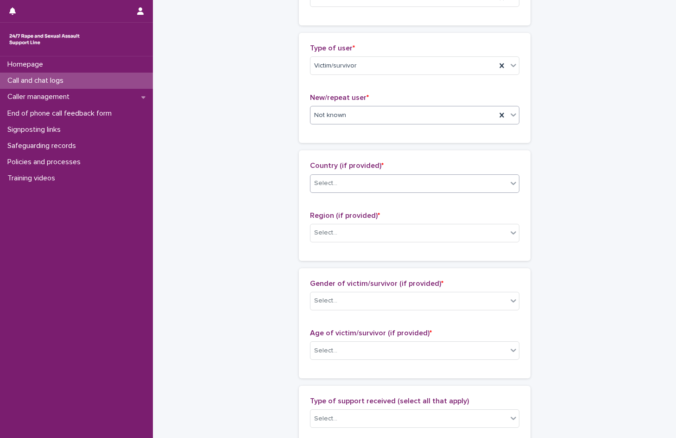
click at [338, 182] on input "text" at bounding box center [338, 184] width 1 height 8
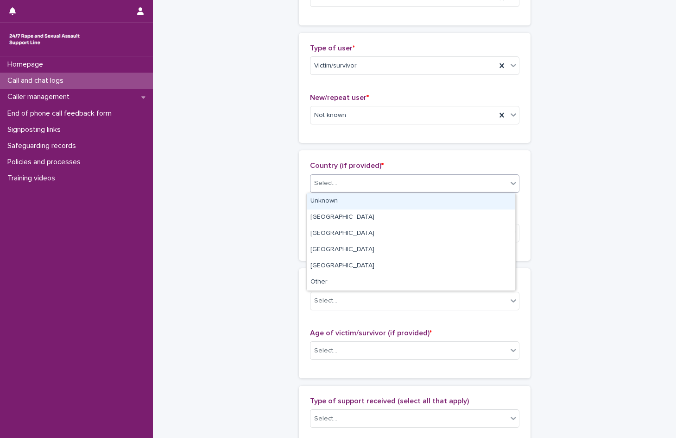
click at [326, 199] on div "Unknown" at bounding box center [411, 202] width 208 height 16
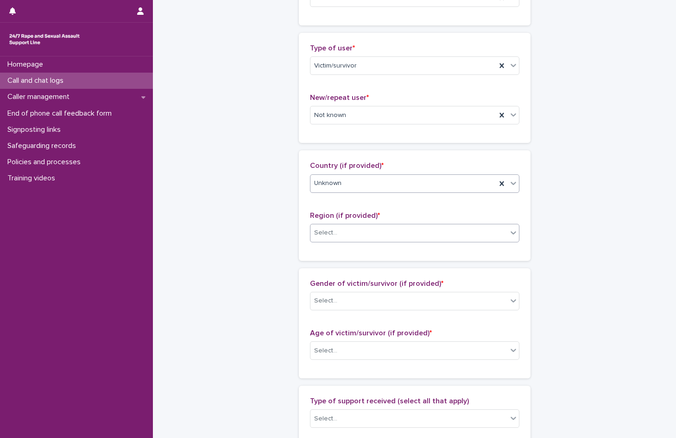
click at [337, 234] on div "Select..." at bounding box center [408, 232] width 197 height 15
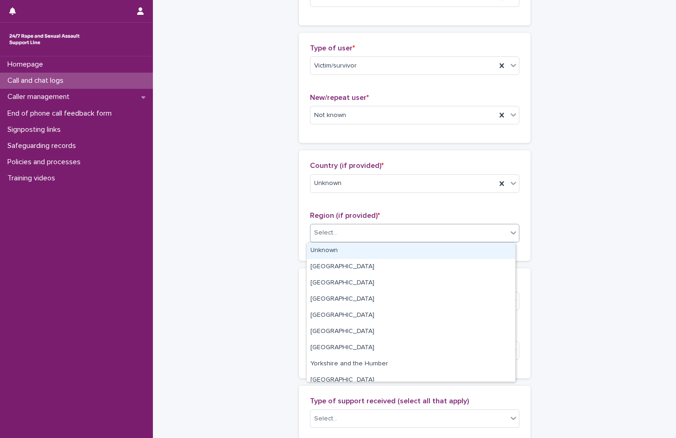
click at [330, 245] on div "Unknown" at bounding box center [411, 251] width 208 height 16
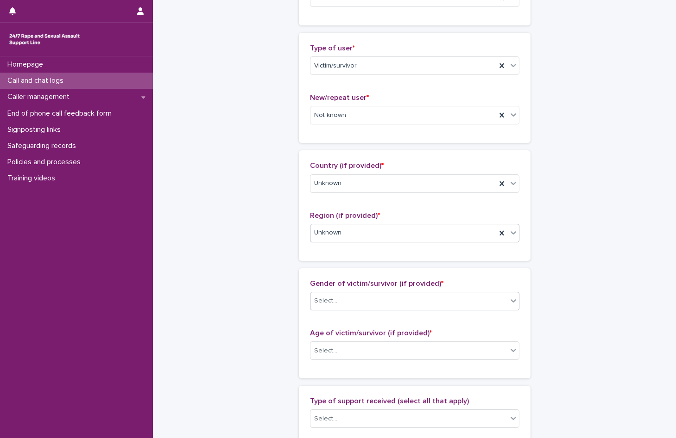
click at [343, 305] on div "Select..." at bounding box center [408, 301] width 197 height 15
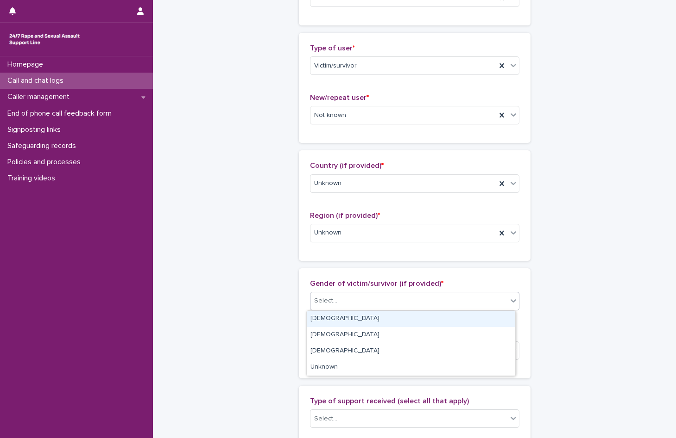
click at [326, 322] on div "[DEMOGRAPHIC_DATA]" at bounding box center [411, 319] width 208 height 16
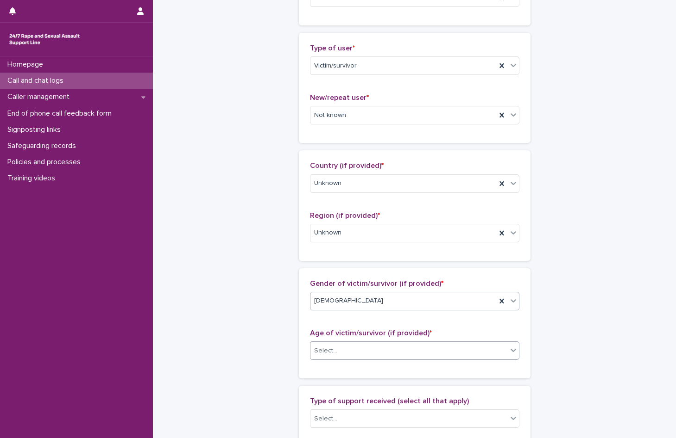
click at [331, 351] on div "Select..." at bounding box center [325, 351] width 23 height 10
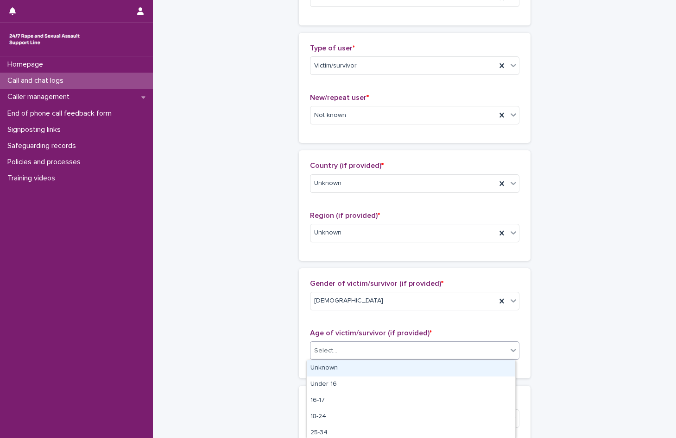
click at [337, 369] on div "Unknown" at bounding box center [411, 369] width 208 height 16
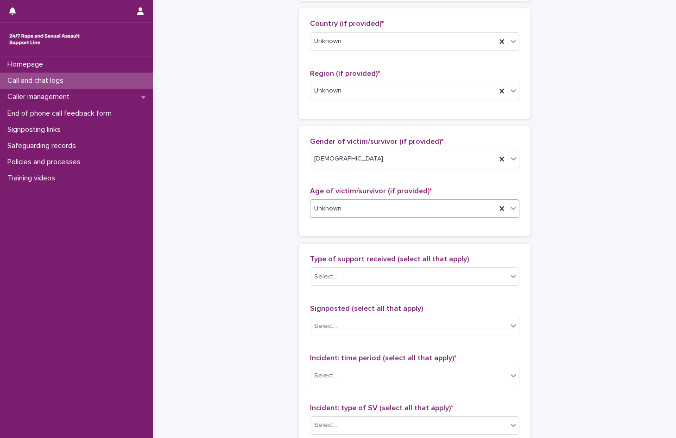
scroll to position [370, 0]
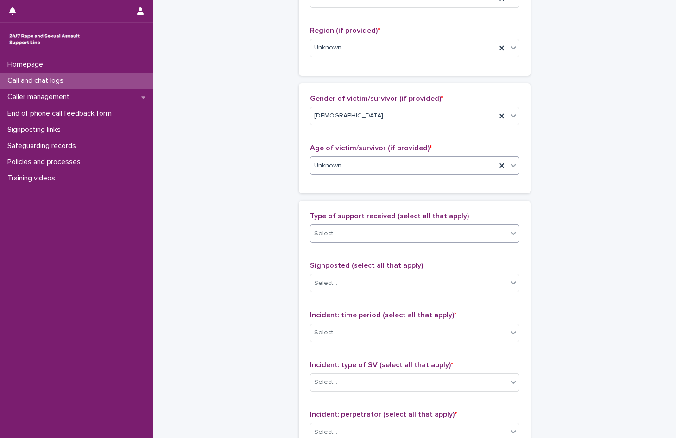
click at [329, 231] on div "Select..." at bounding box center [325, 234] width 23 height 10
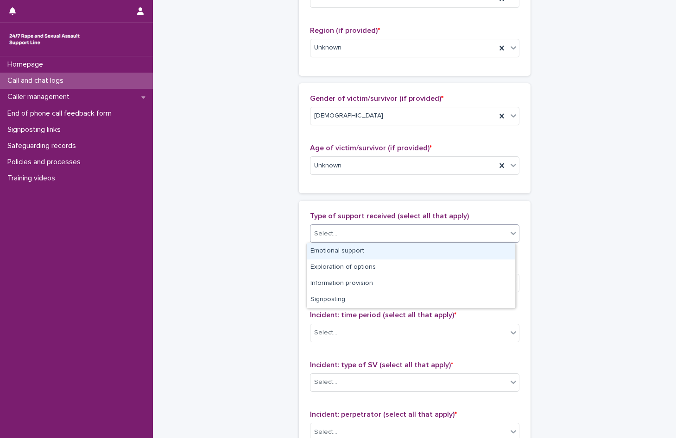
click at [329, 251] on div "Emotional support" at bounding box center [411, 252] width 208 height 16
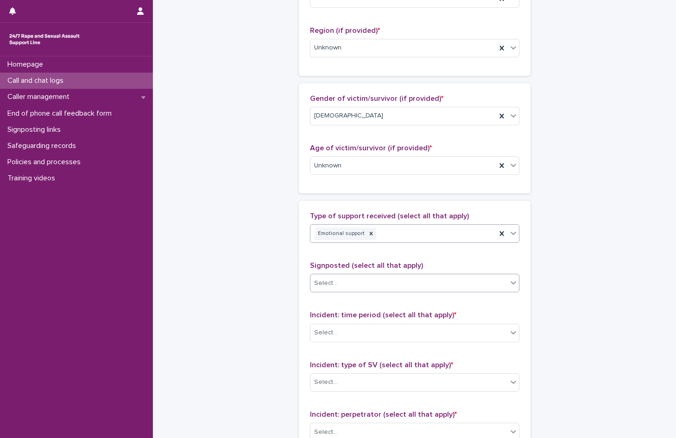
click at [338, 285] on input "text" at bounding box center [338, 284] width 1 height 8
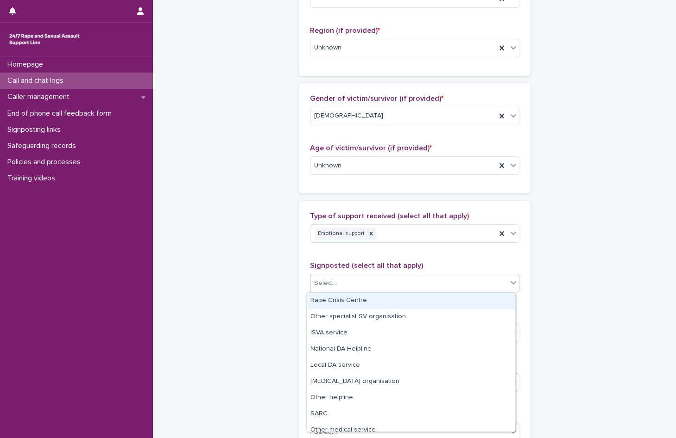
click at [326, 279] on div "Select..." at bounding box center [325, 284] width 23 height 10
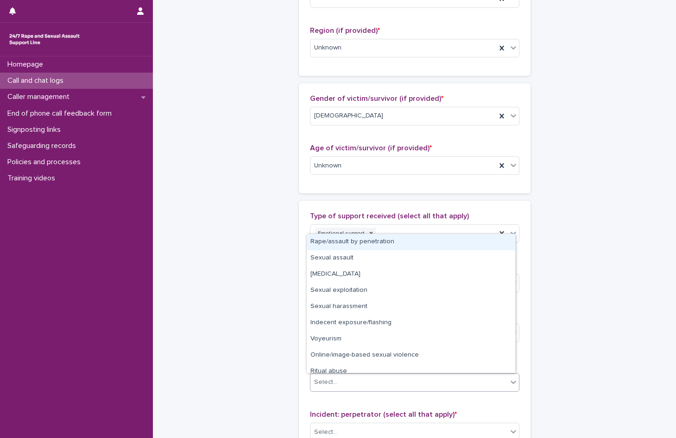
click at [332, 384] on div "Select..." at bounding box center [408, 382] width 197 height 15
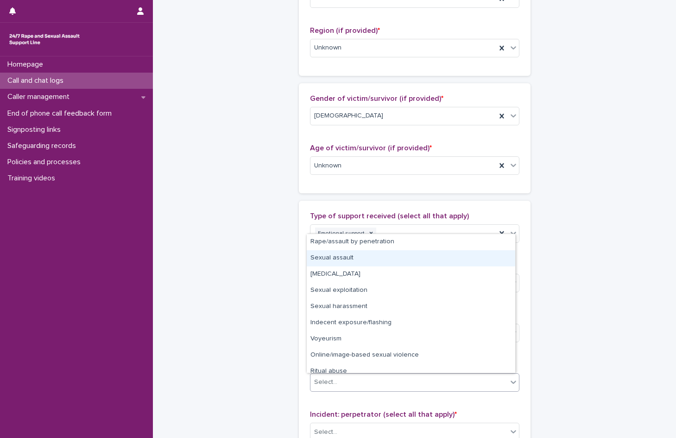
click at [340, 256] on div "Sexual assault" at bounding box center [411, 258] width 208 height 16
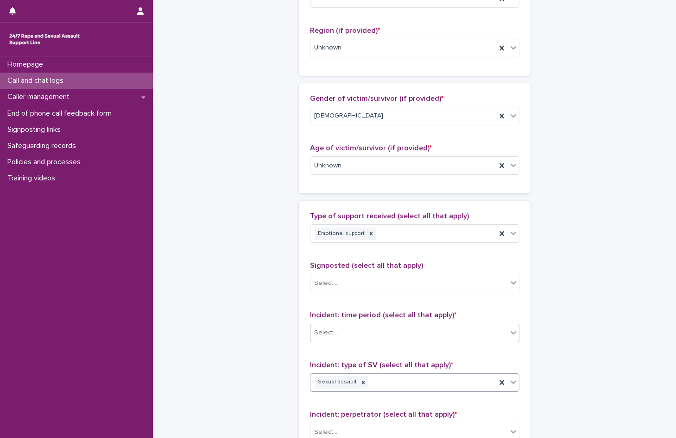
click at [347, 335] on div "Select..." at bounding box center [408, 333] width 197 height 15
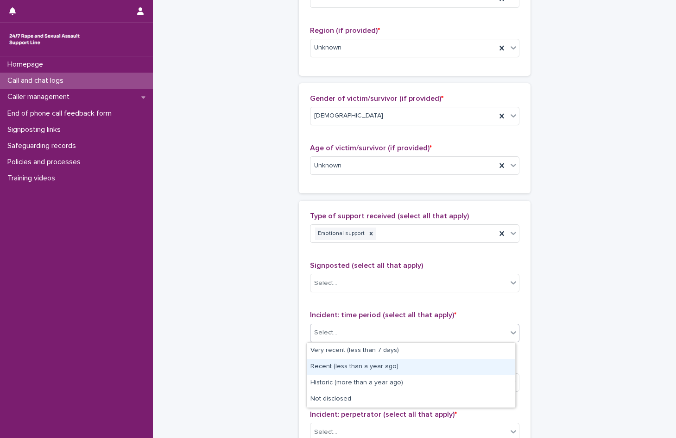
click at [362, 367] on div "Recent (less than a year ago)" at bounding box center [411, 367] width 208 height 16
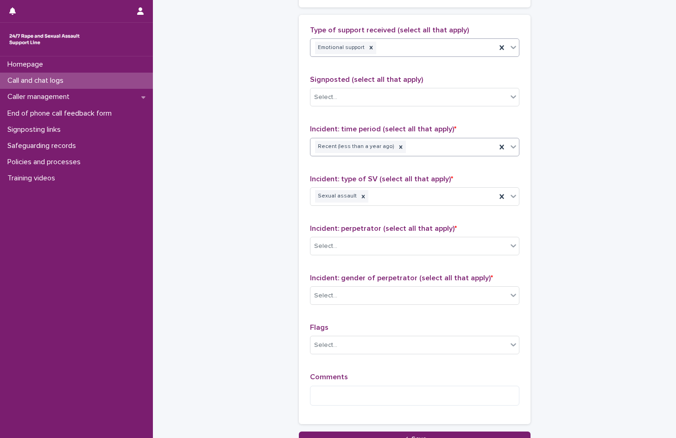
scroll to position [602, 0]
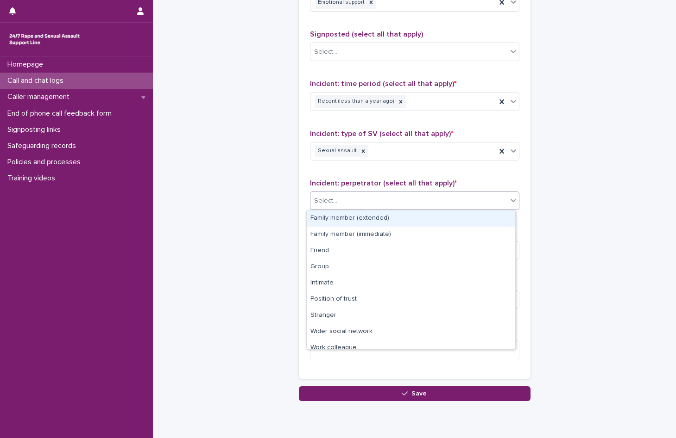
click at [319, 201] on div "Select..." at bounding box center [325, 201] width 23 height 10
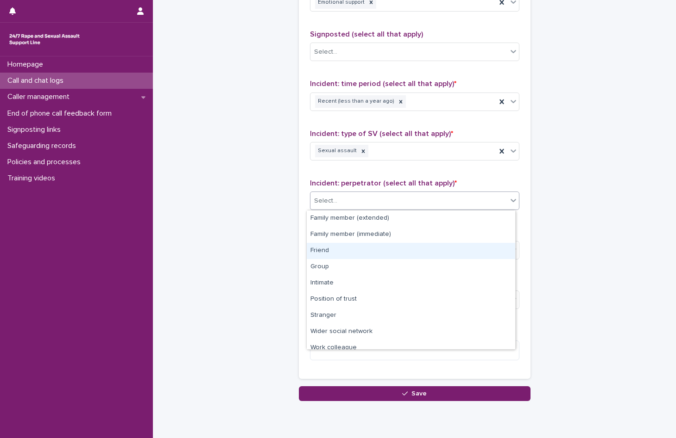
click at [329, 251] on div "Friend" at bounding box center [411, 251] width 208 height 16
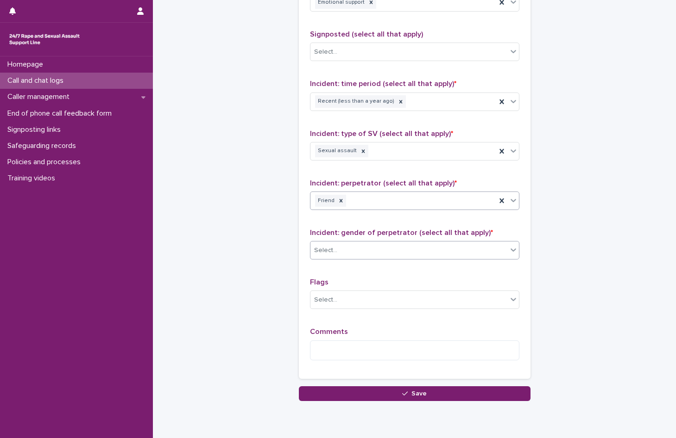
click at [330, 251] on div "Select..." at bounding box center [325, 251] width 23 height 10
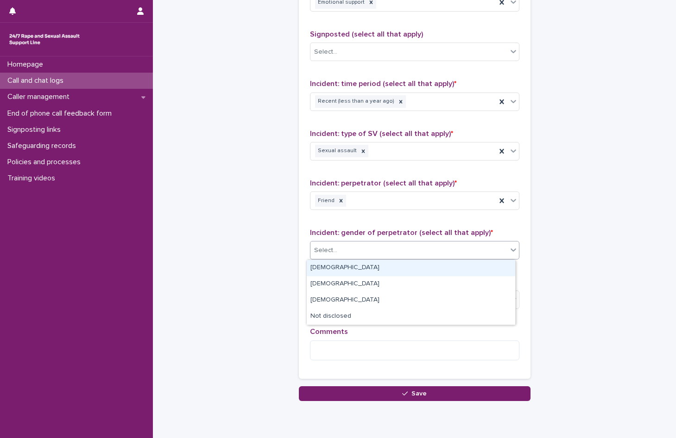
click at [326, 267] on div "[DEMOGRAPHIC_DATA]" at bounding box center [411, 268] width 208 height 16
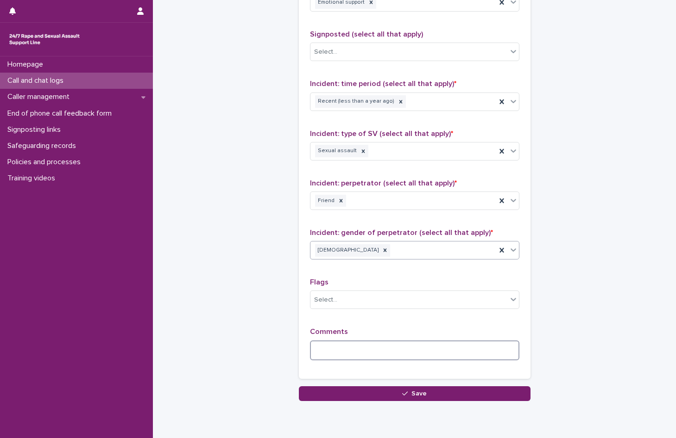
click at [329, 352] on textarea at bounding box center [414, 351] width 209 height 20
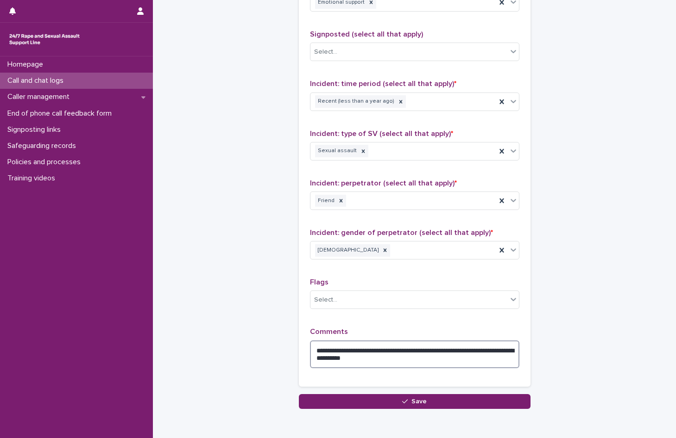
drag, startPoint x: 368, startPoint y: 359, endPoint x: 388, endPoint y: 368, distance: 21.8
click at [388, 368] on textarea "**********" at bounding box center [414, 355] width 209 height 28
click at [356, 357] on textarea "**********" at bounding box center [414, 355] width 209 height 28
type textarea "**********"
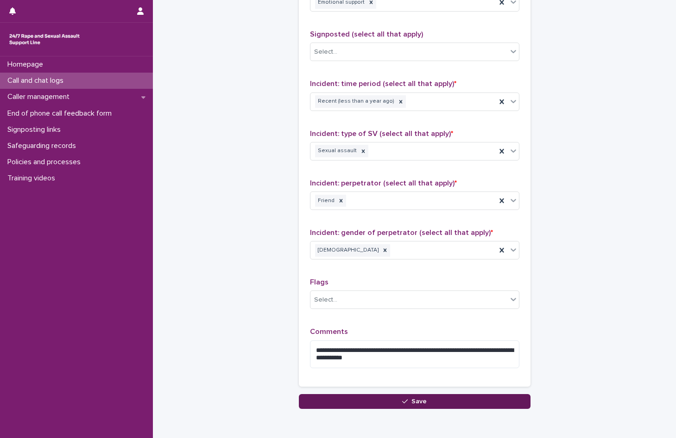
click at [385, 402] on button "Save" at bounding box center [415, 402] width 232 height 15
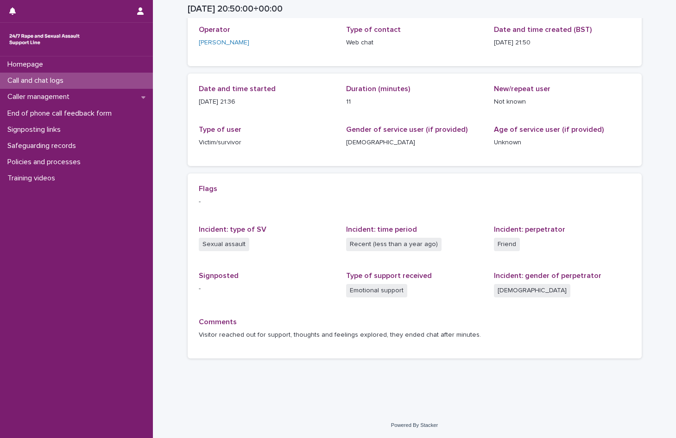
scroll to position [53, 0]
click at [39, 80] on p "Call and chat logs" at bounding box center [37, 80] width 67 height 9
